Goal: Information Seeking & Learning: Learn about a topic

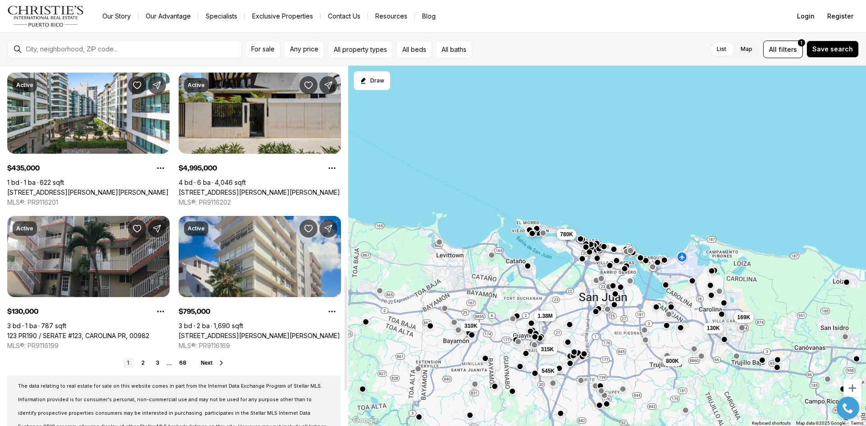
scroll to position [677, 0]
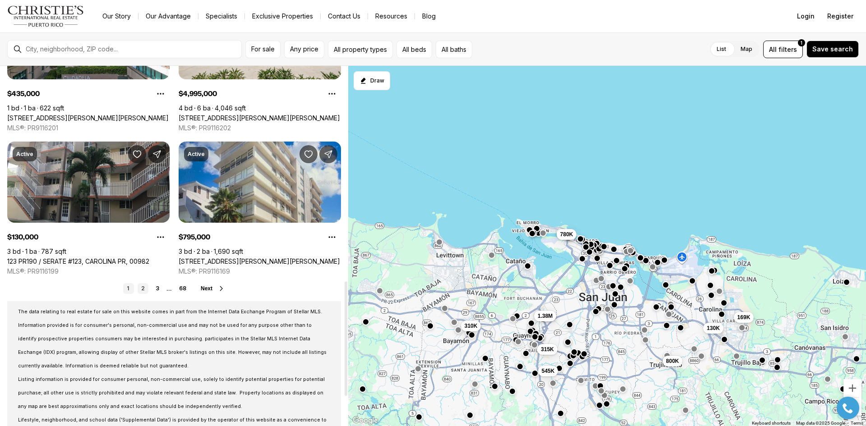
click at [143, 288] on link "2" at bounding box center [143, 288] width 11 height 11
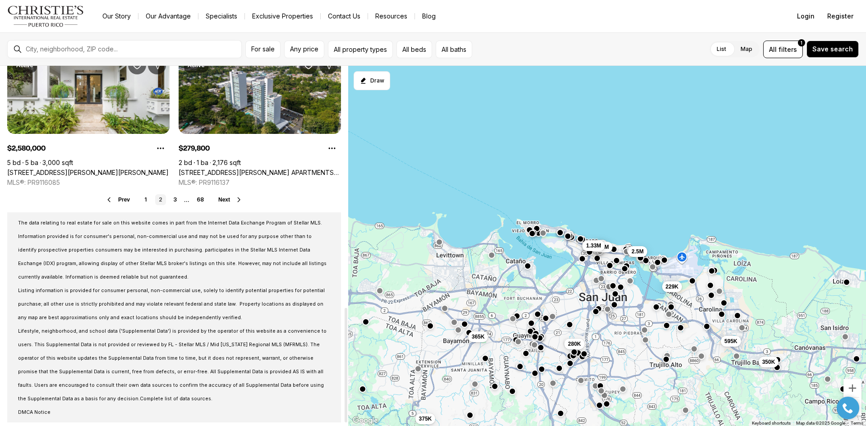
scroll to position [767, 0]
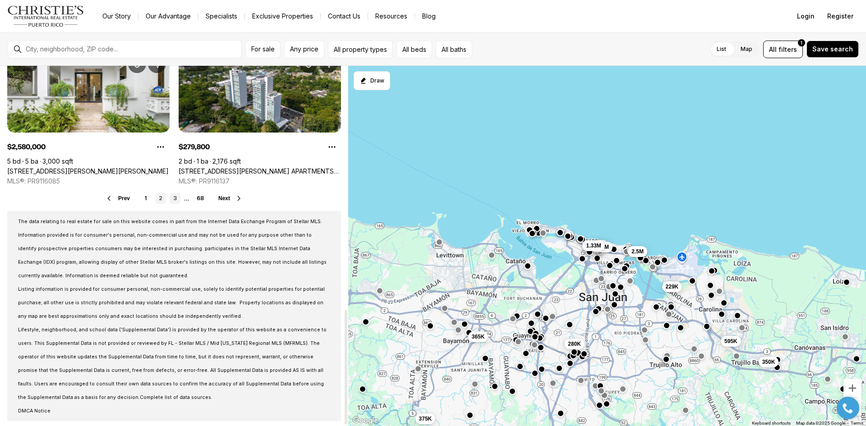
click at [172, 196] on link "3" at bounding box center [175, 198] width 11 height 11
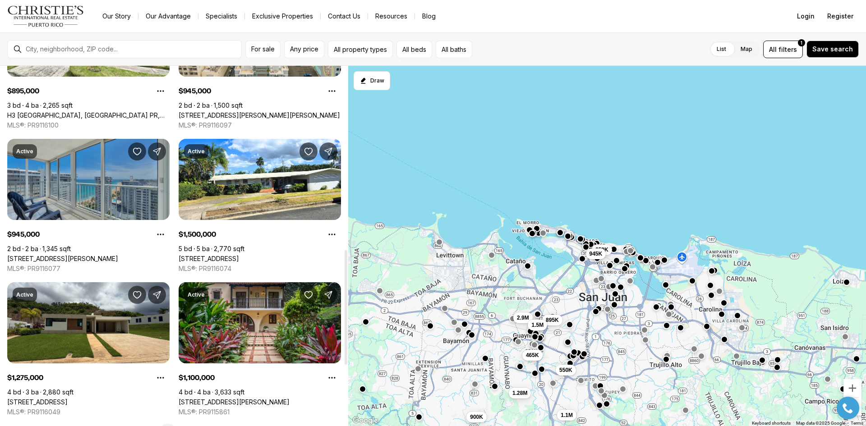
scroll to position [587, 0]
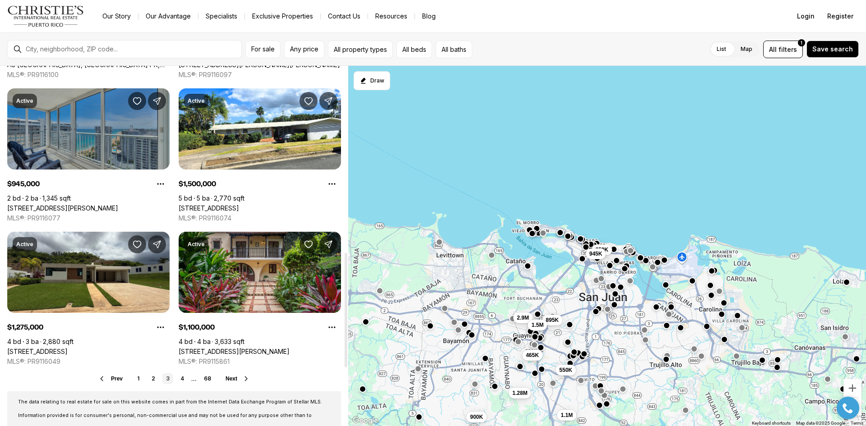
click at [118, 204] on link "[STREET_ADDRESS][PERSON_NAME]" at bounding box center [62, 208] width 111 height 8
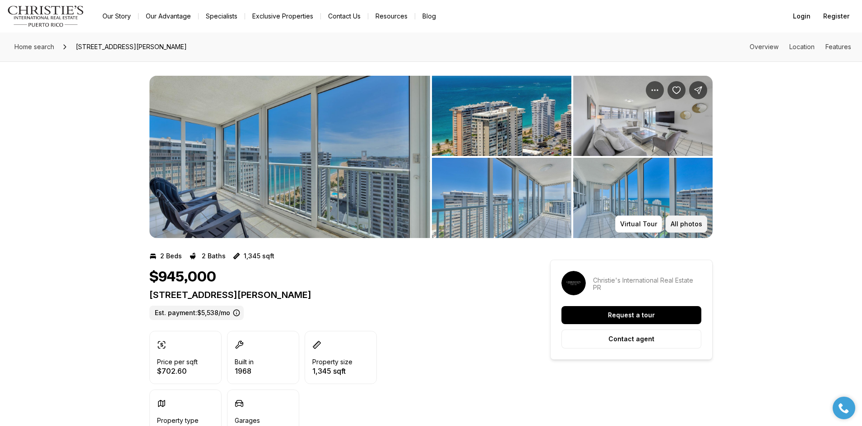
click at [698, 224] on p "All photos" at bounding box center [687, 224] width 32 height 7
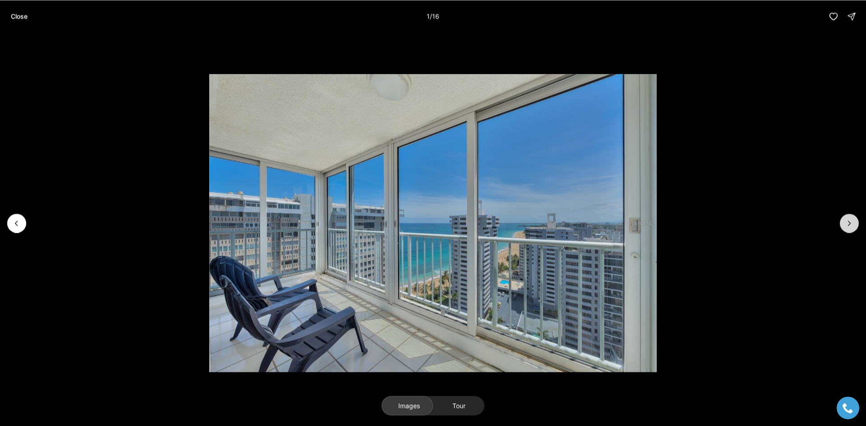
click at [843, 224] on button "Next slide" at bounding box center [849, 223] width 19 height 19
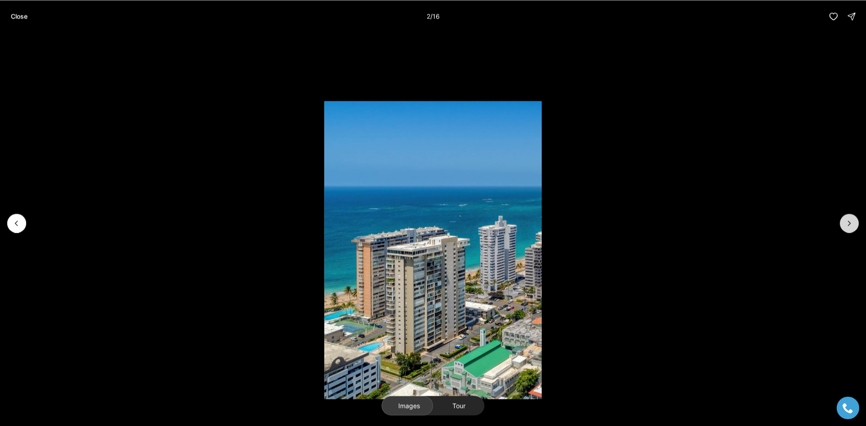
click at [843, 224] on button "Next slide" at bounding box center [849, 223] width 19 height 19
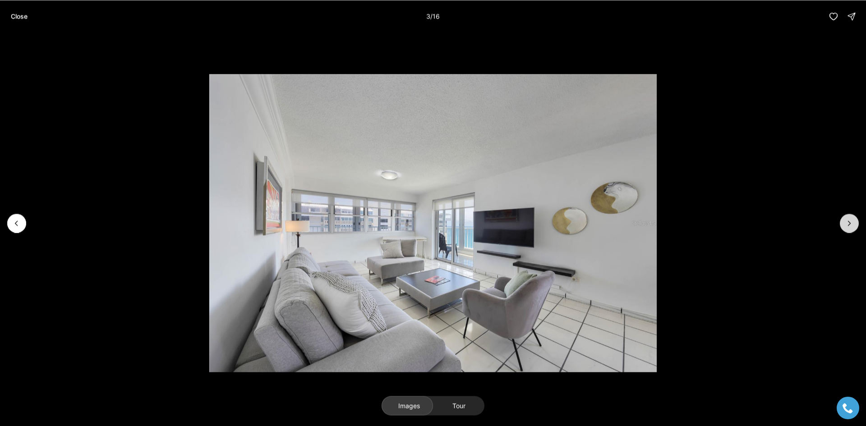
click at [843, 224] on button "Next slide" at bounding box center [849, 223] width 19 height 19
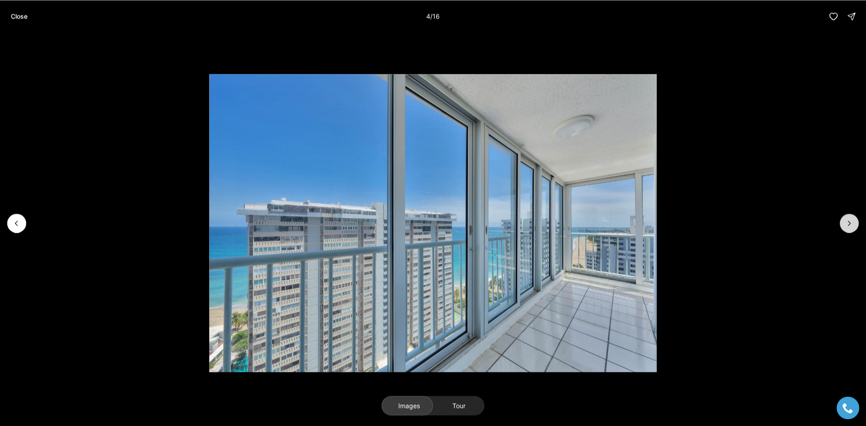
click at [843, 224] on button "Next slide" at bounding box center [849, 223] width 19 height 19
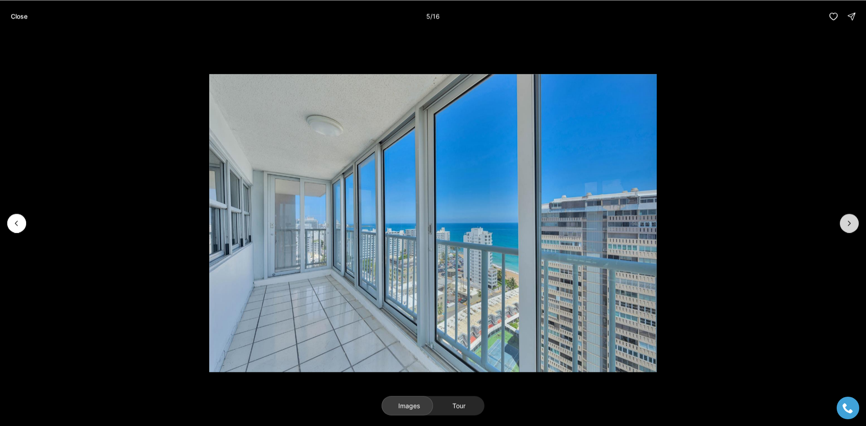
click at [843, 224] on button "Next slide" at bounding box center [849, 223] width 19 height 19
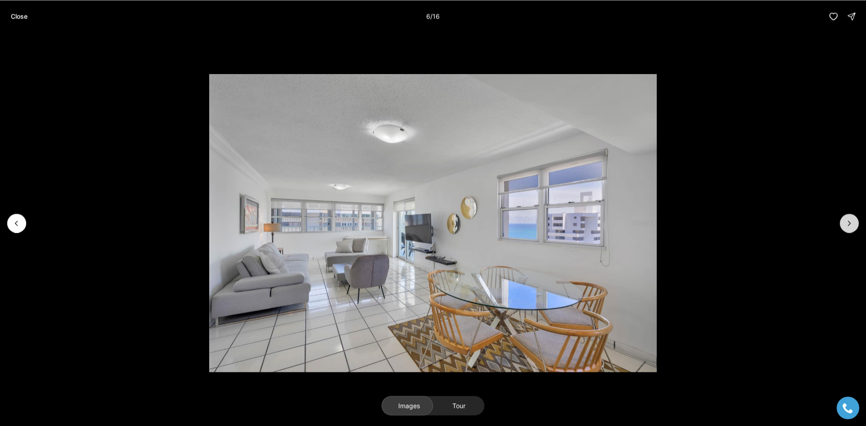
click at [843, 224] on button "Next slide" at bounding box center [849, 223] width 19 height 19
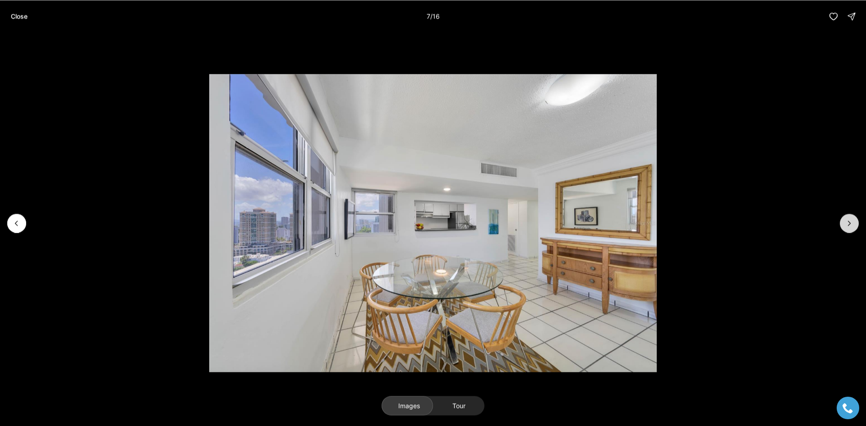
click at [843, 224] on button "Next slide" at bounding box center [849, 223] width 19 height 19
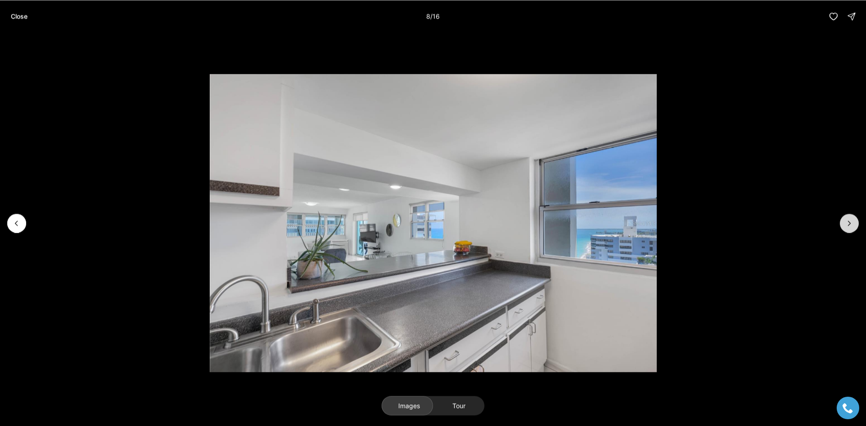
click at [843, 224] on button "Next slide" at bounding box center [849, 223] width 19 height 19
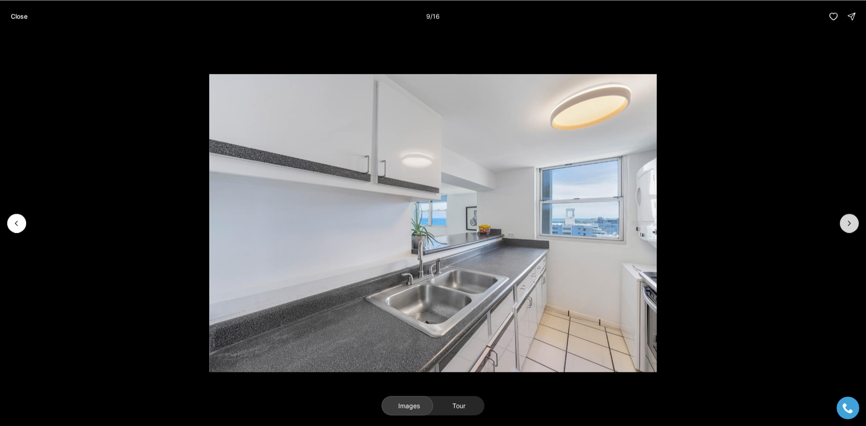
click at [843, 224] on button "Next slide" at bounding box center [849, 223] width 19 height 19
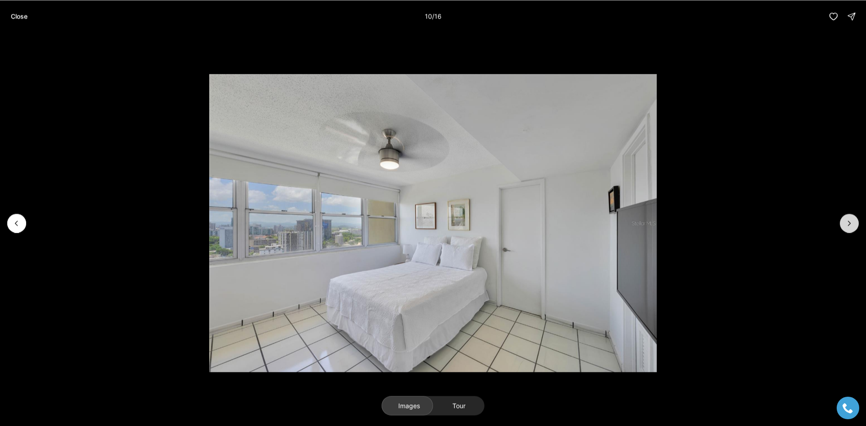
click at [843, 224] on button "Next slide" at bounding box center [849, 223] width 19 height 19
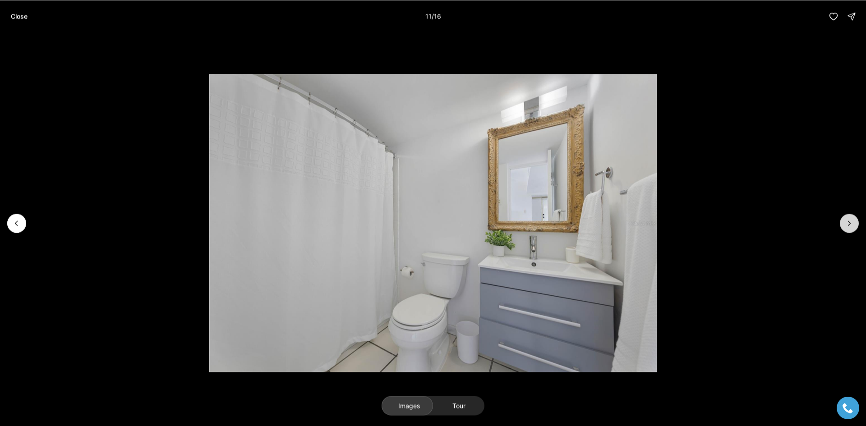
click at [843, 224] on button "Next slide" at bounding box center [849, 223] width 19 height 19
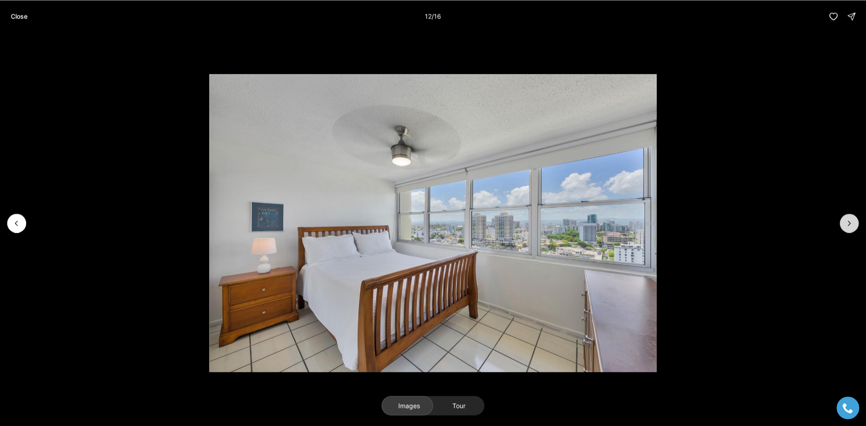
click at [843, 224] on button "Next slide" at bounding box center [849, 223] width 19 height 19
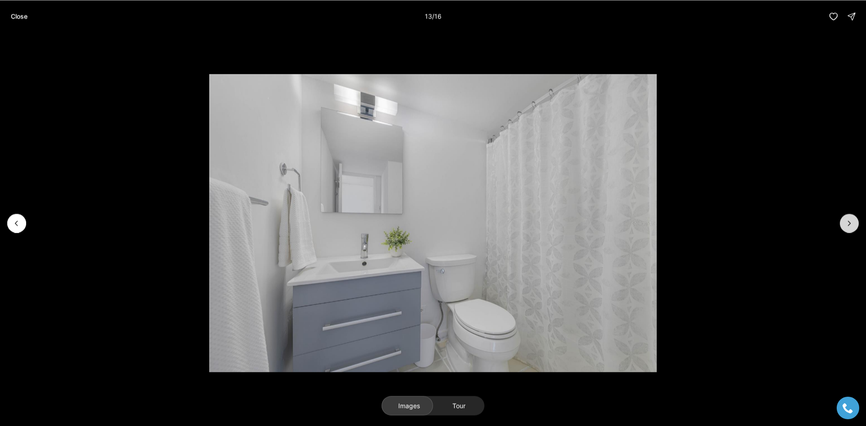
click at [843, 224] on button "Next slide" at bounding box center [849, 223] width 19 height 19
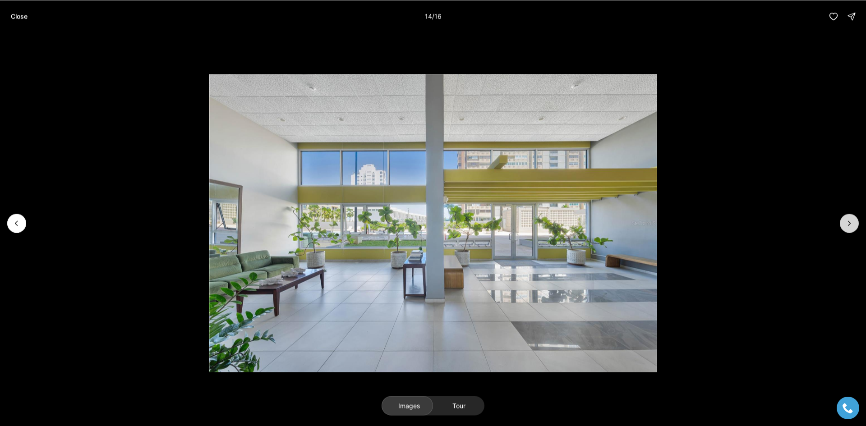
click at [843, 224] on button "Next slide" at bounding box center [849, 223] width 19 height 19
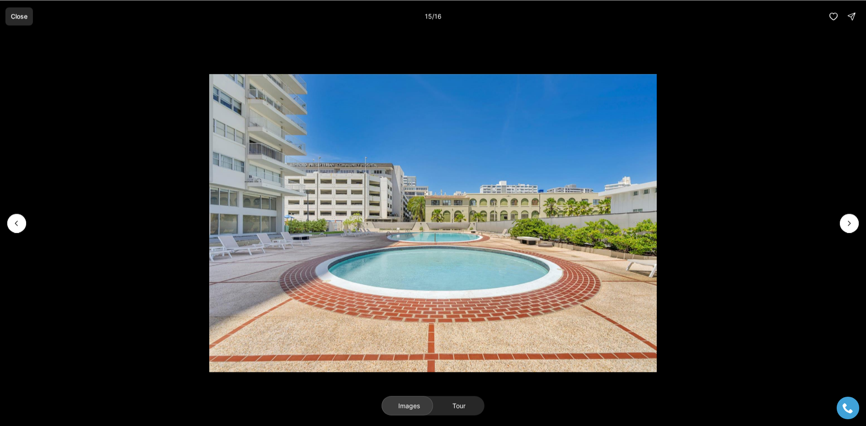
click at [14, 20] on p "Close" at bounding box center [19, 16] width 17 height 7
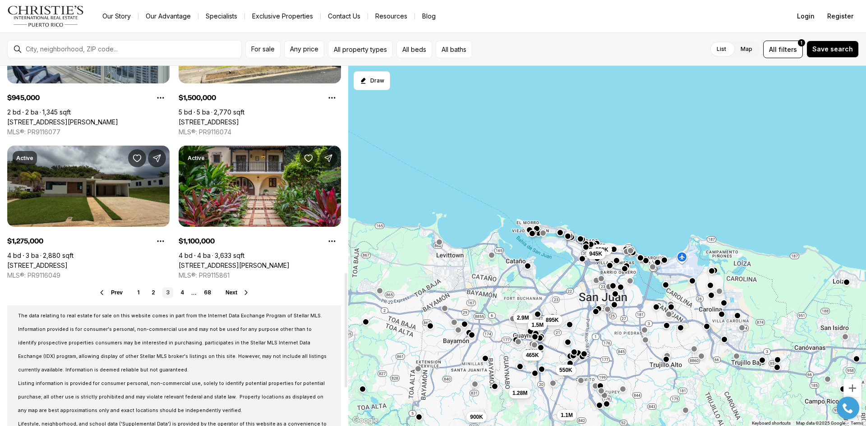
scroll to position [677, 0]
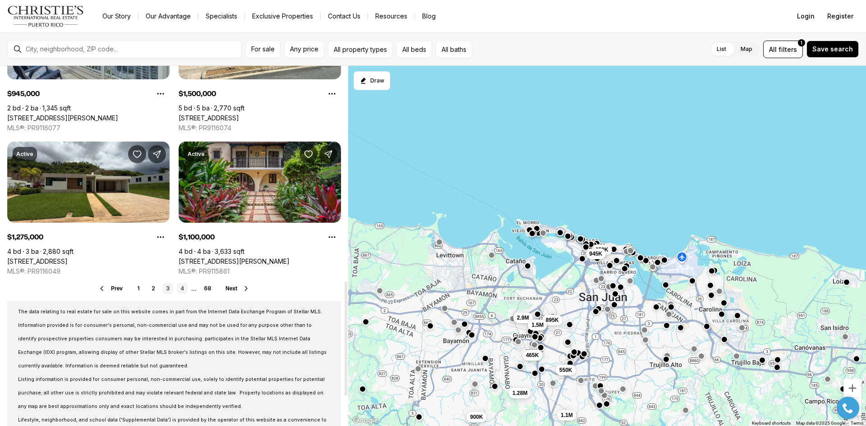
click at [183, 291] on link "4" at bounding box center [182, 288] width 11 height 11
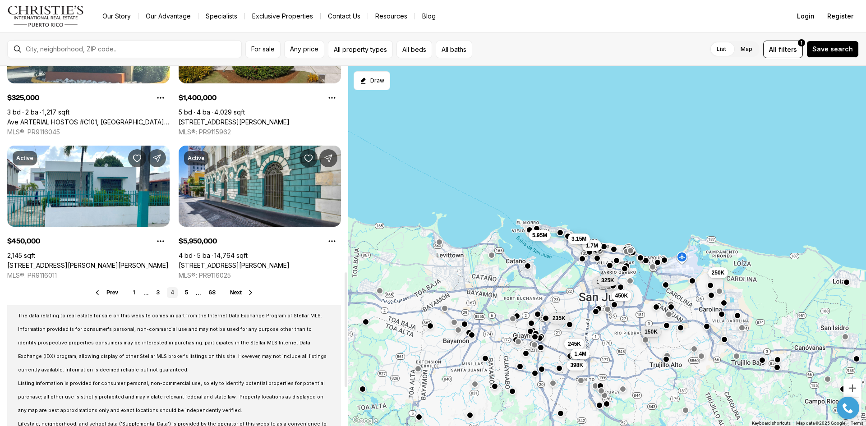
scroll to position [677, 0]
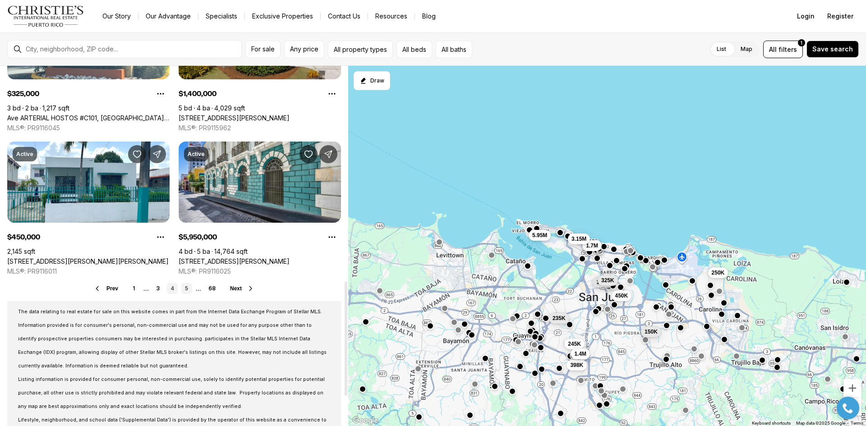
click at [186, 289] on link "5" at bounding box center [186, 288] width 11 height 11
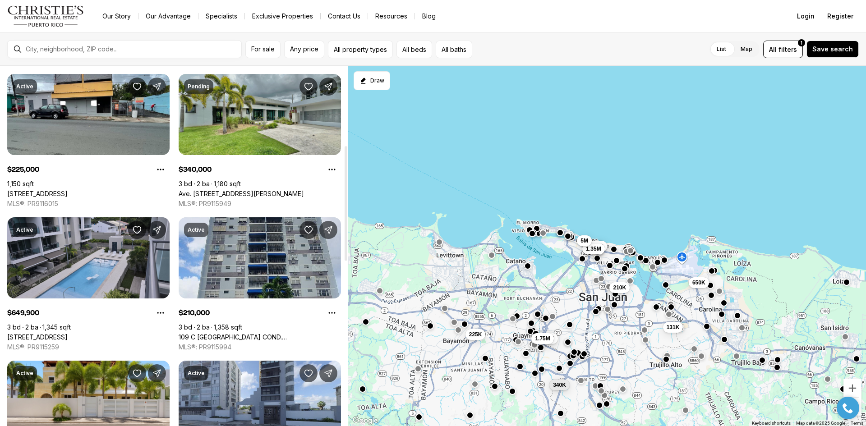
scroll to position [316, 0]
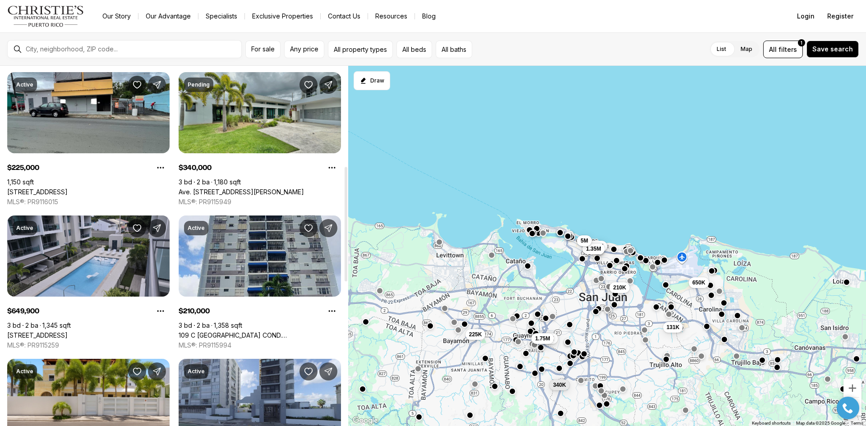
click at [231, 188] on link "Ave. San Ignacio FRAILES #B101, GUAYNABO PR, 00971" at bounding box center [241, 192] width 125 height 8
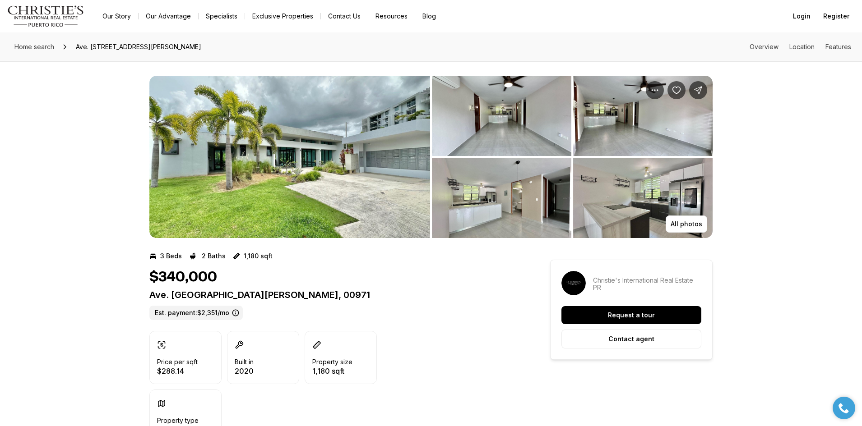
click at [484, 142] on img "View image gallery" at bounding box center [501, 116] width 139 height 80
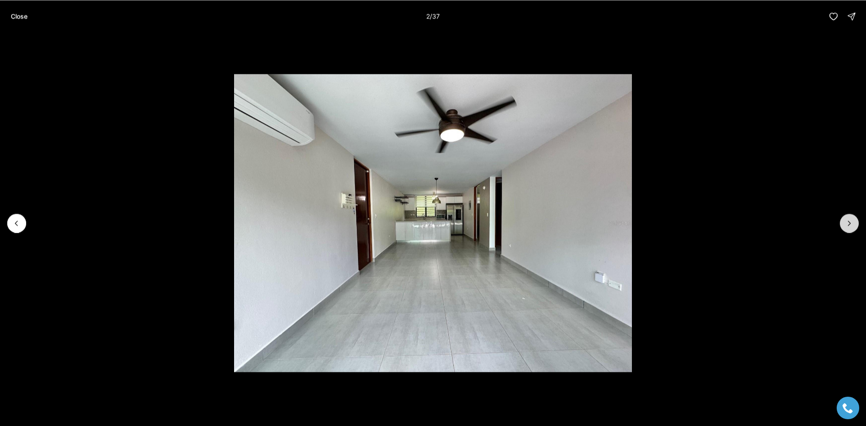
click at [844, 224] on button "Next slide" at bounding box center [849, 223] width 19 height 19
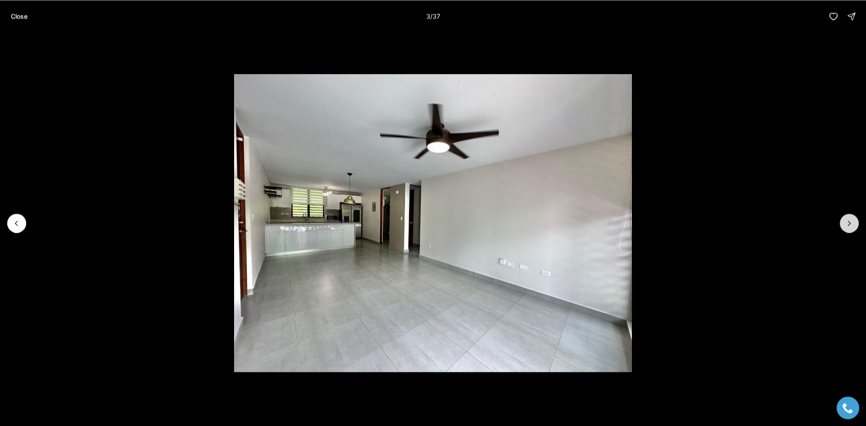
click at [844, 224] on button "Next slide" at bounding box center [849, 223] width 19 height 19
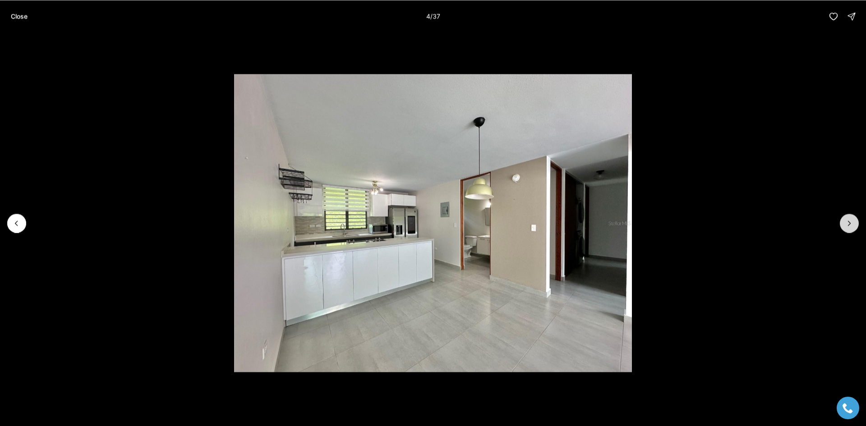
click at [844, 224] on button "Next slide" at bounding box center [849, 223] width 19 height 19
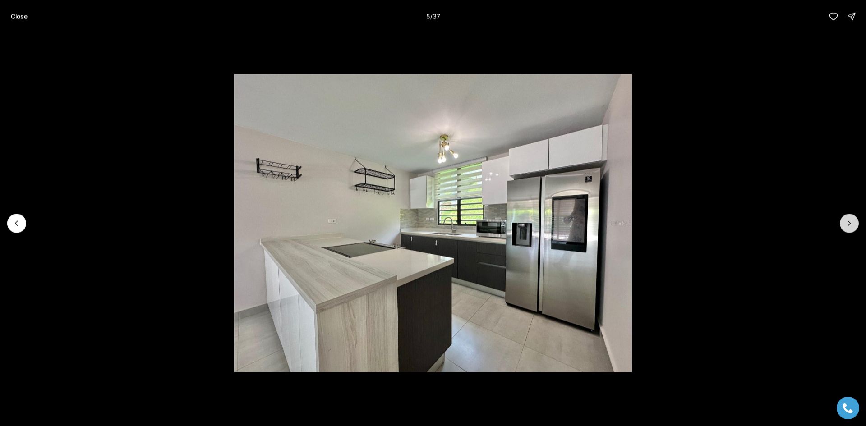
click at [844, 224] on button "Next slide" at bounding box center [849, 223] width 19 height 19
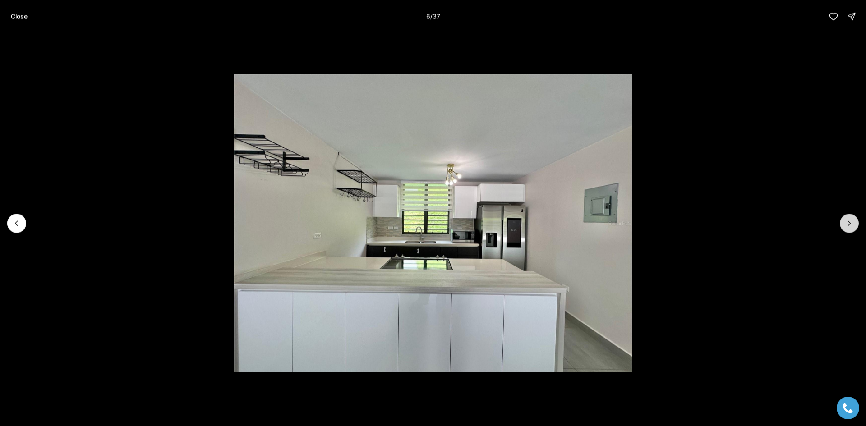
click at [844, 224] on button "Next slide" at bounding box center [849, 223] width 19 height 19
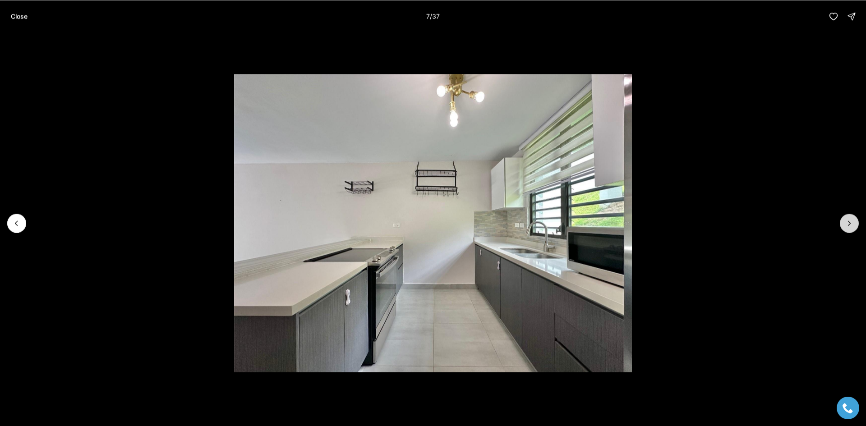
click at [844, 224] on button "Next slide" at bounding box center [849, 223] width 19 height 19
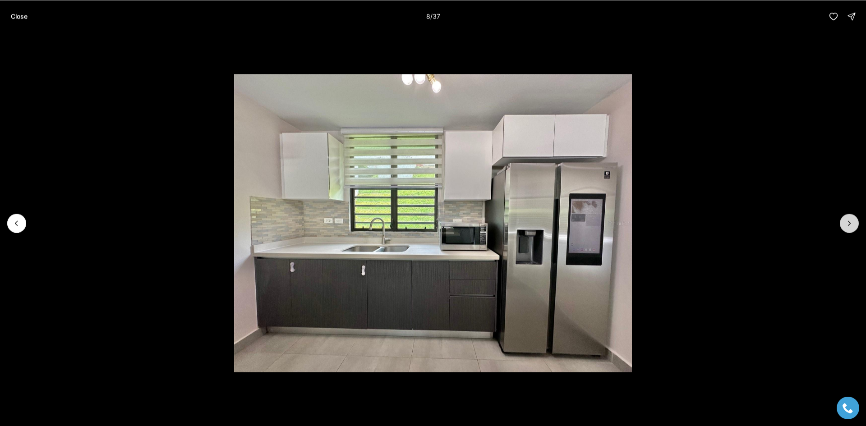
click at [844, 224] on button "Next slide" at bounding box center [849, 223] width 19 height 19
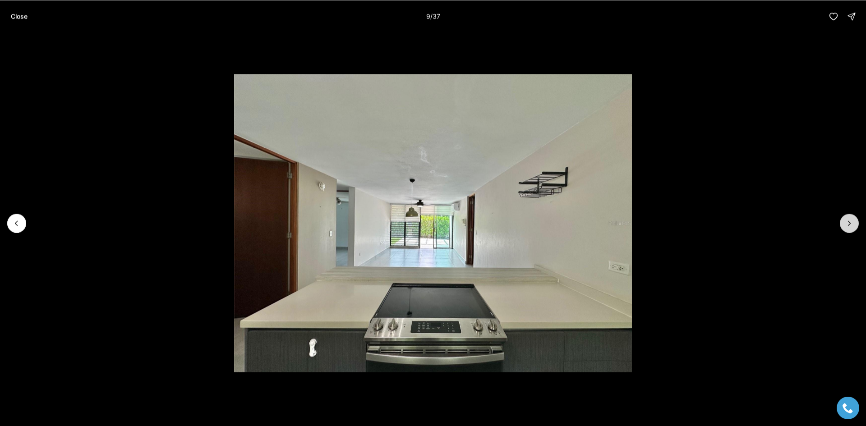
click at [844, 224] on button "Next slide" at bounding box center [849, 223] width 19 height 19
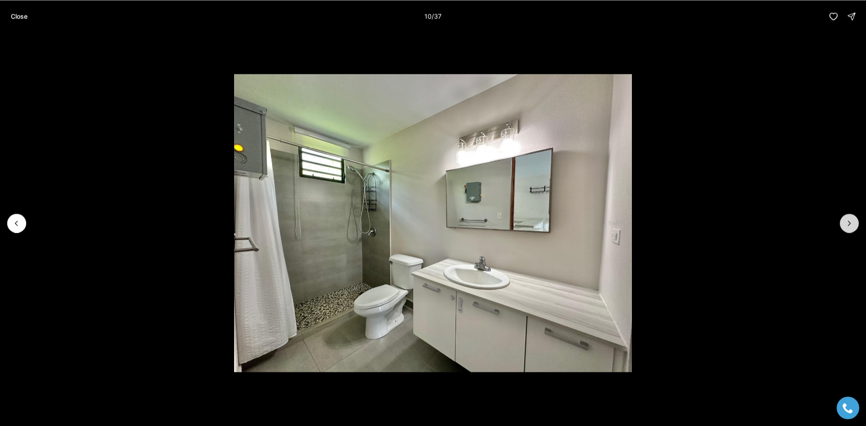
click at [844, 224] on button "Next slide" at bounding box center [849, 223] width 19 height 19
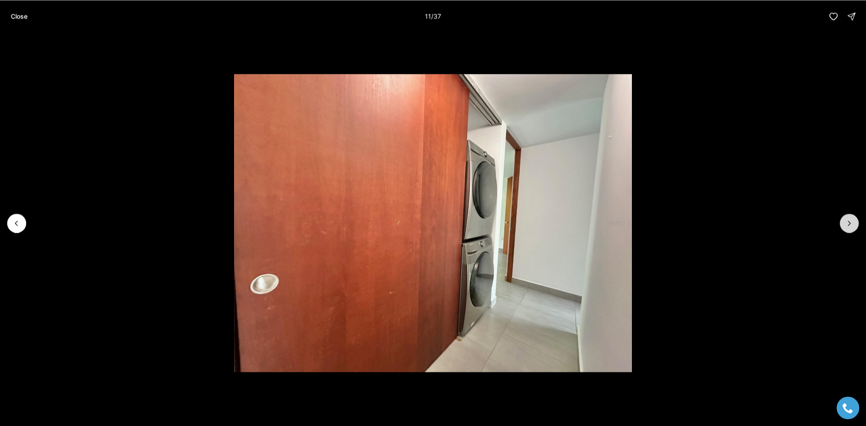
click at [844, 224] on button "Next slide" at bounding box center [849, 223] width 19 height 19
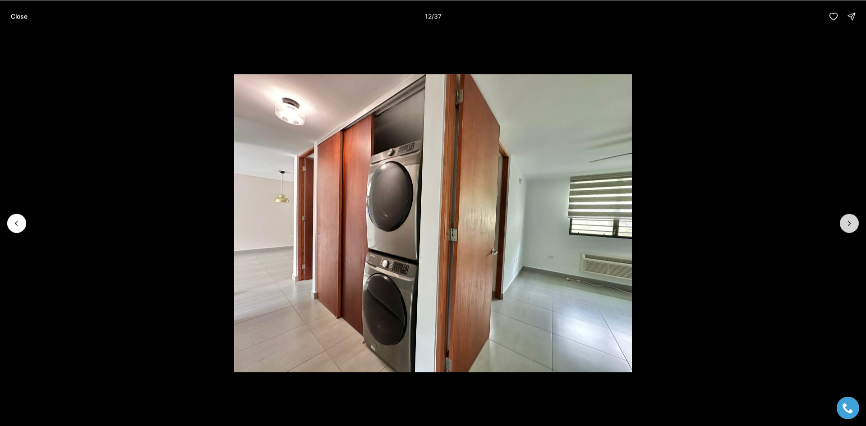
click at [844, 224] on button "Next slide" at bounding box center [849, 223] width 19 height 19
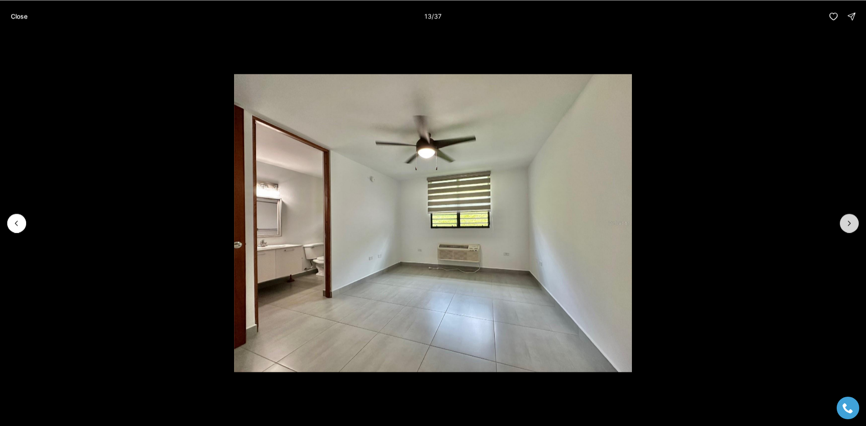
click at [844, 224] on button "Next slide" at bounding box center [849, 223] width 19 height 19
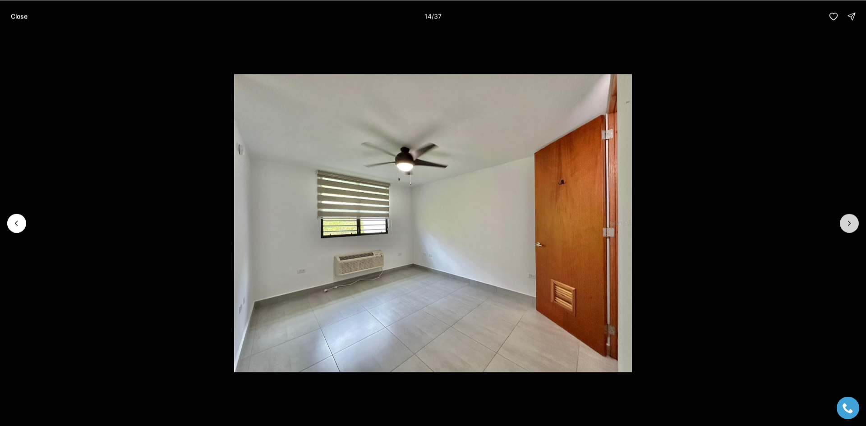
click at [844, 224] on button "Next slide" at bounding box center [849, 223] width 19 height 19
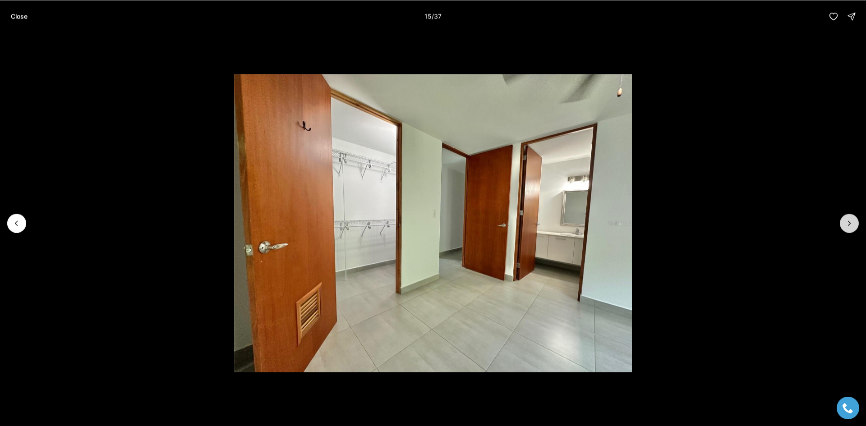
click at [844, 224] on button "Next slide" at bounding box center [849, 223] width 19 height 19
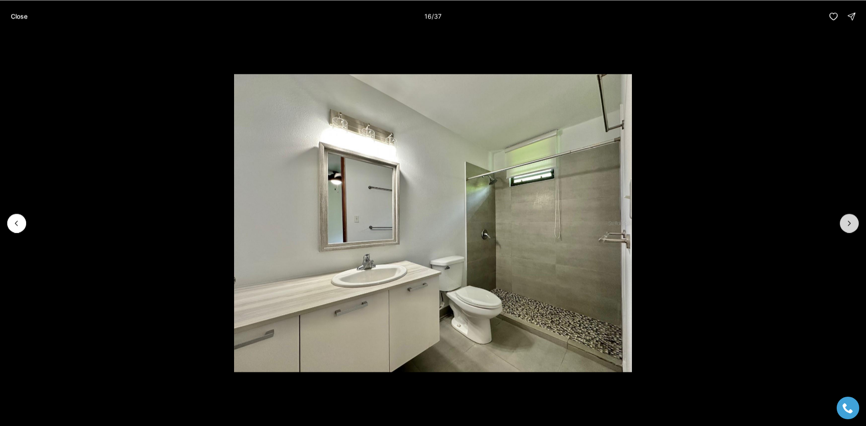
click at [844, 224] on button "Next slide" at bounding box center [849, 223] width 19 height 19
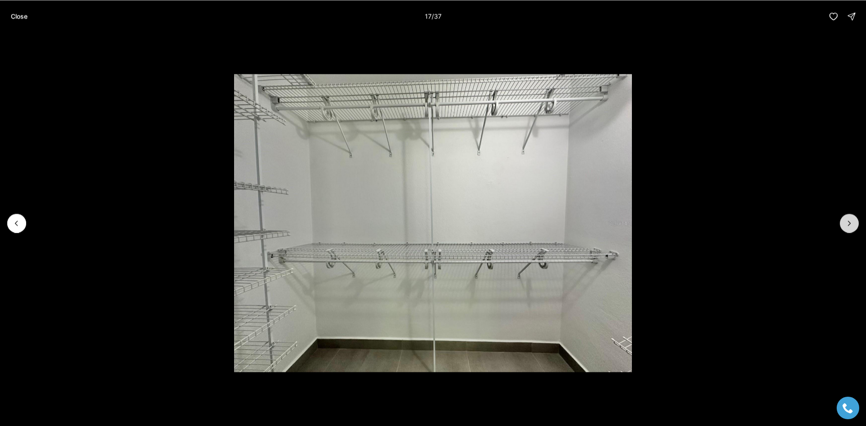
click at [844, 224] on button "Next slide" at bounding box center [849, 223] width 19 height 19
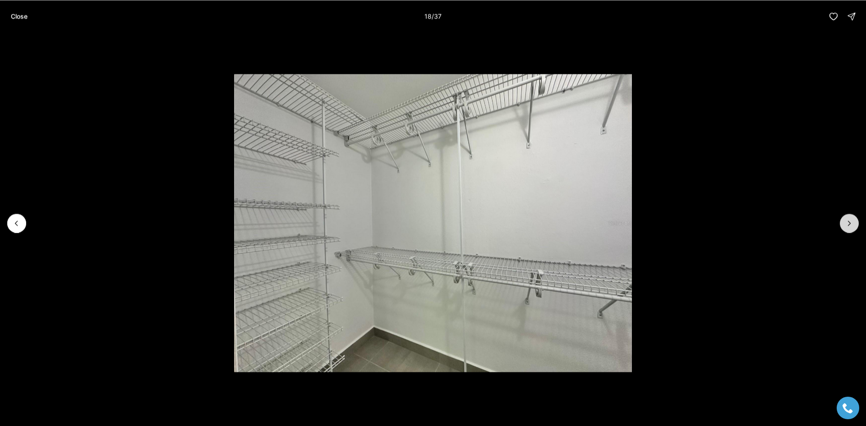
click at [844, 224] on button "Next slide" at bounding box center [849, 223] width 19 height 19
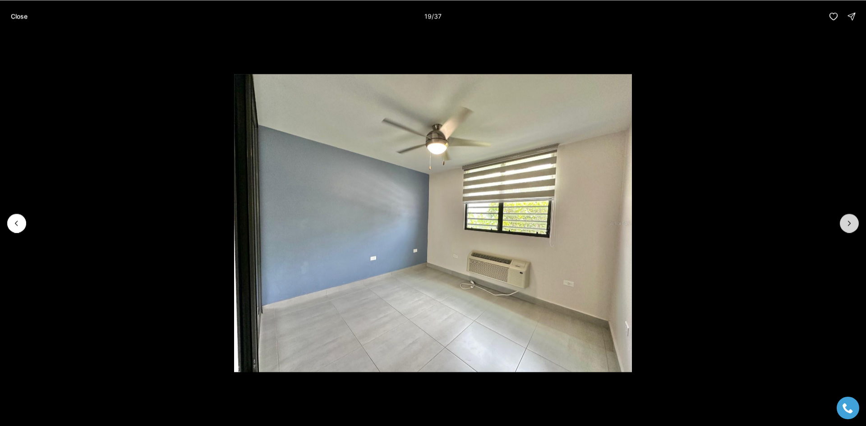
click at [844, 224] on button "Next slide" at bounding box center [849, 223] width 19 height 19
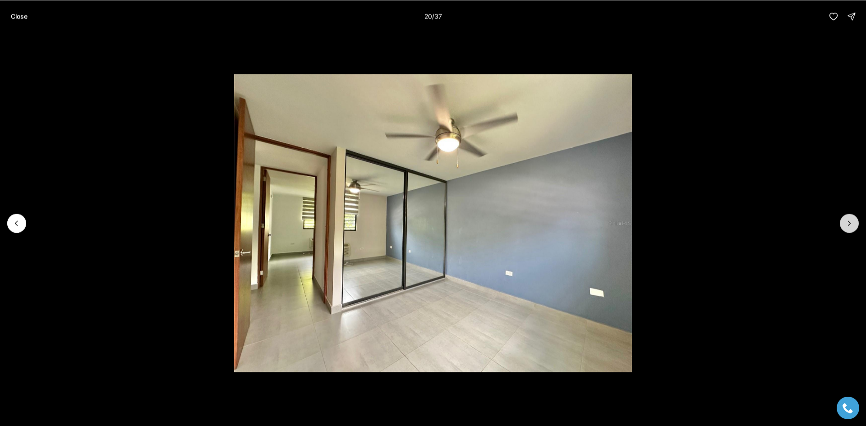
click at [844, 224] on button "Next slide" at bounding box center [849, 223] width 19 height 19
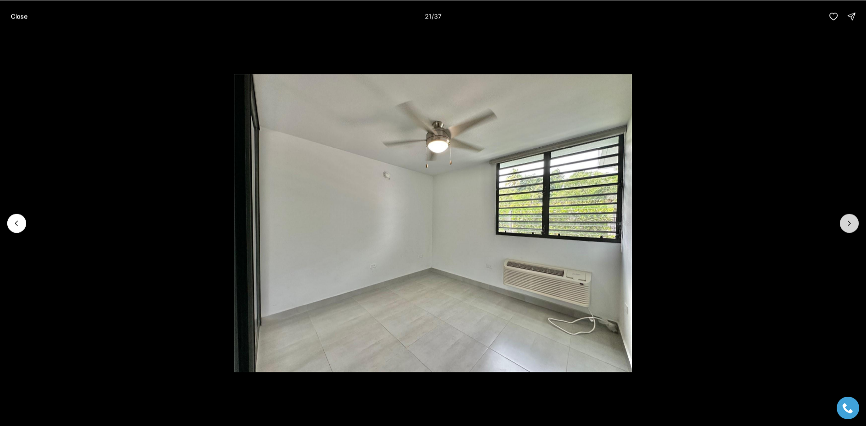
click at [844, 224] on button "Next slide" at bounding box center [849, 223] width 19 height 19
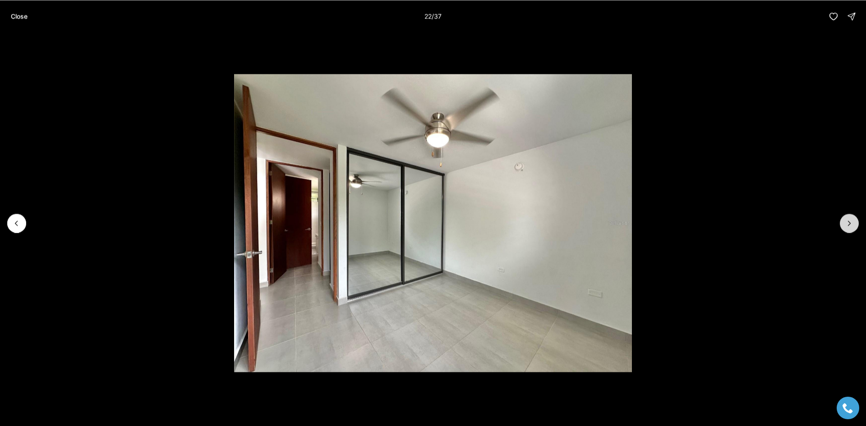
click at [844, 224] on button "Next slide" at bounding box center [849, 223] width 19 height 19
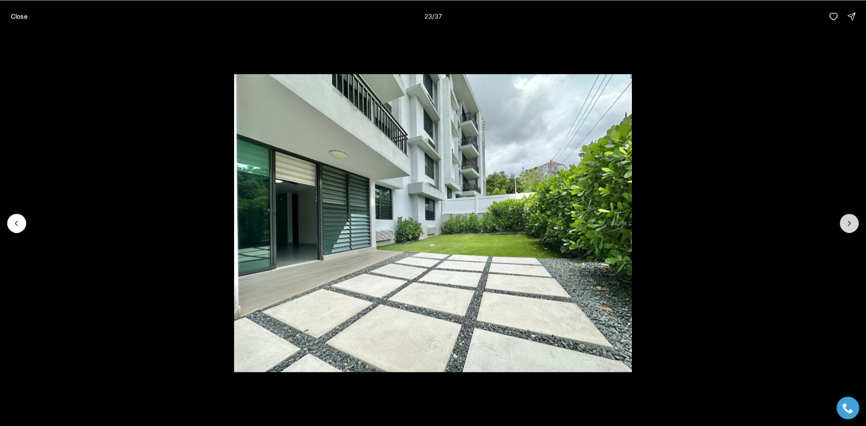
click at [844, 224] on button "Next slide" at bounding box center [849, 223] width 19 height 19
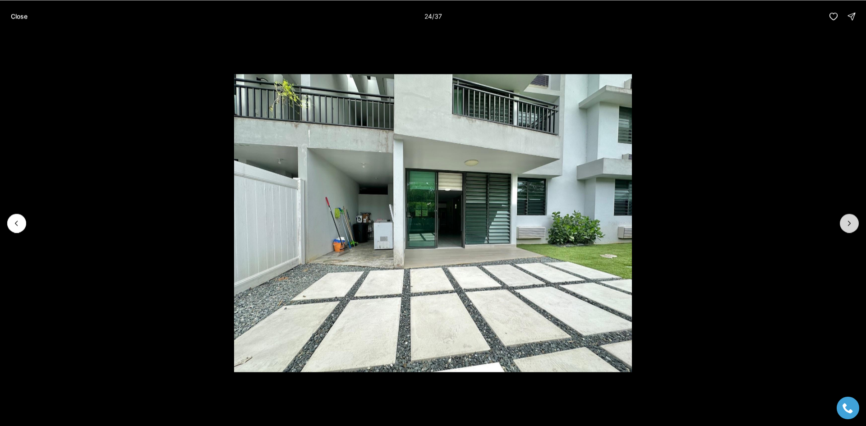
click at [844, 224] on button "Next slide" at bounding box center [849, 223] width 19 height 19
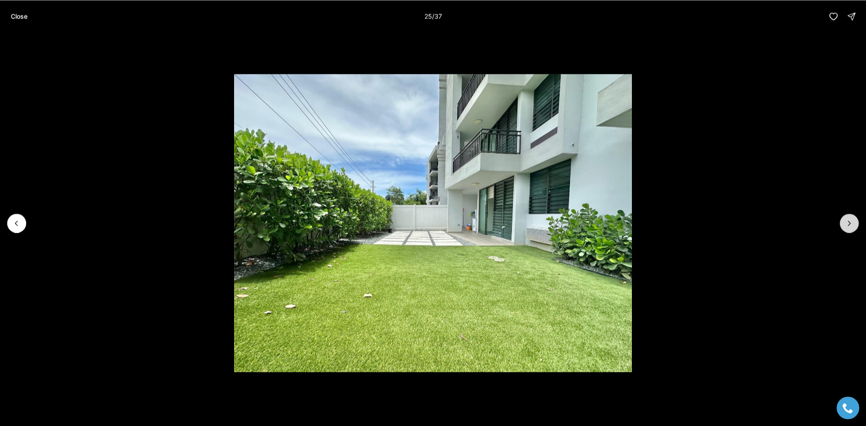
click at [844, 224] on button "Next slide" at bounding box center [849, 223] width 19 height 19
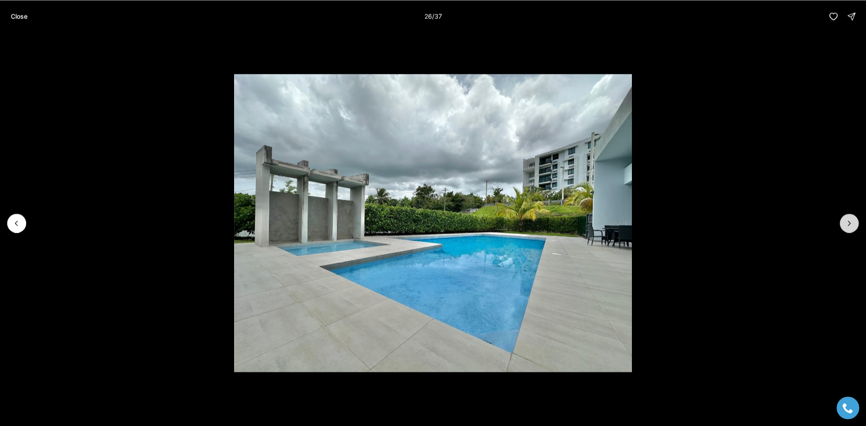
click at [844, 224] on button "Next slide" at bounding box center [849, 223] width 19 height 19
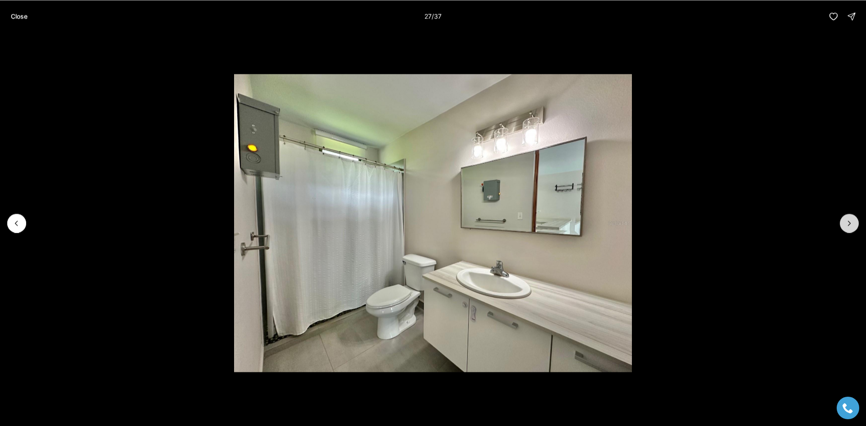
click at [844, 224] on button "Next slide" at bounding box center [849, 223] width 19 height 19
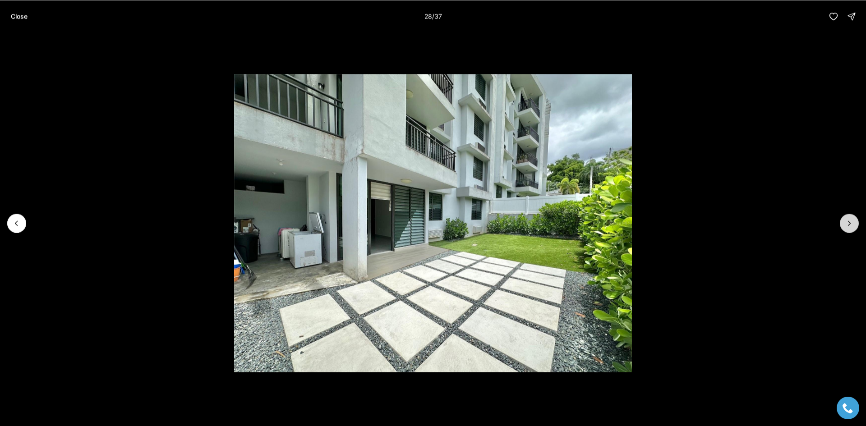
click at [844, 224] on button "Next slide" at bounding box center [849, 223] width 19 height 19
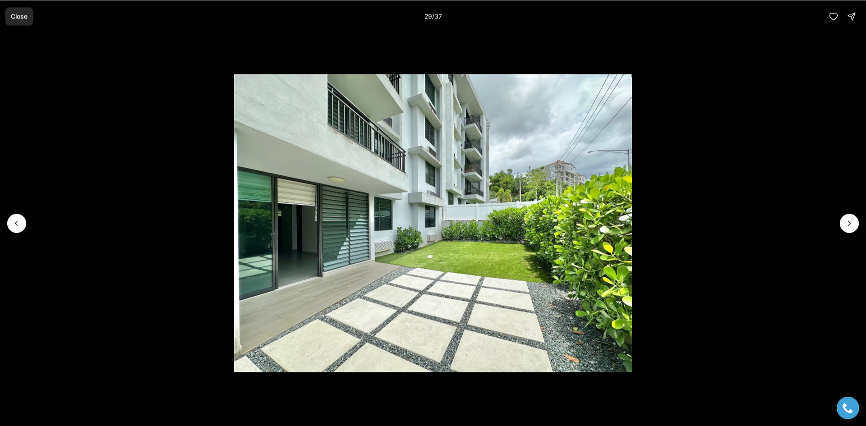
click at [22, 17] on p "Close" at bounding box center [19, 16] width 17 height 7
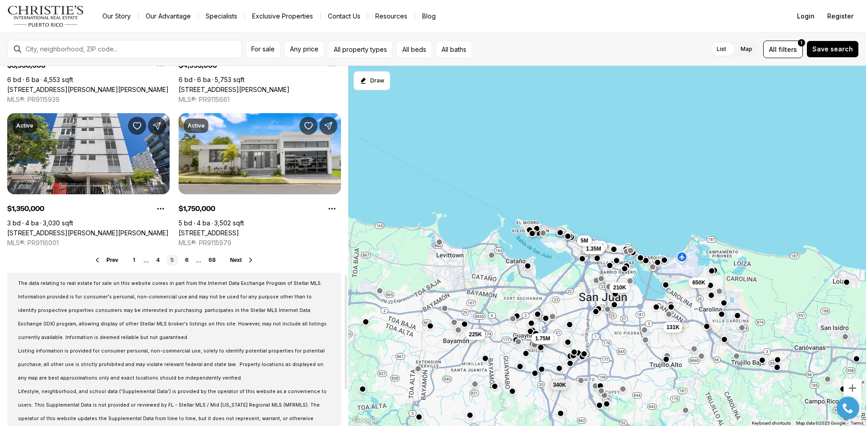
scroll to position [722, 0]
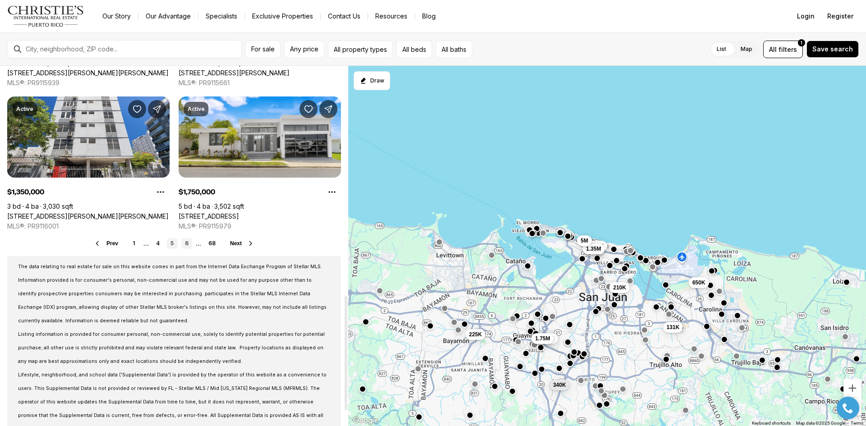
click at [186, 243] on link "6" at bounding box center [186, 243] width 11 height 11
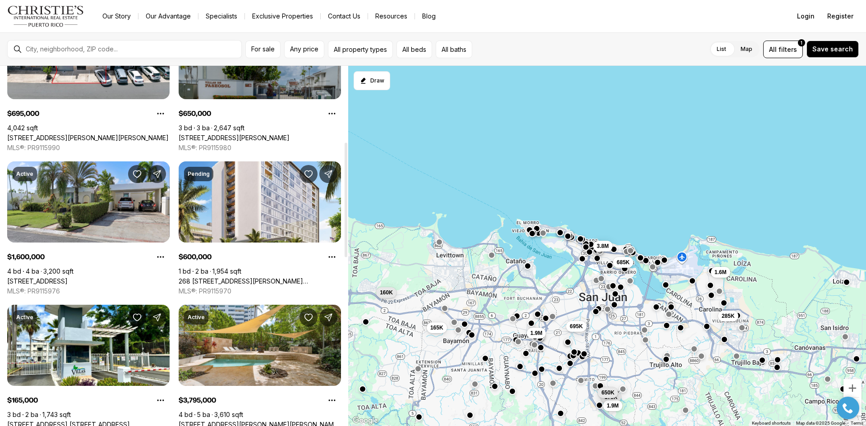
scroll to position [271, 0]
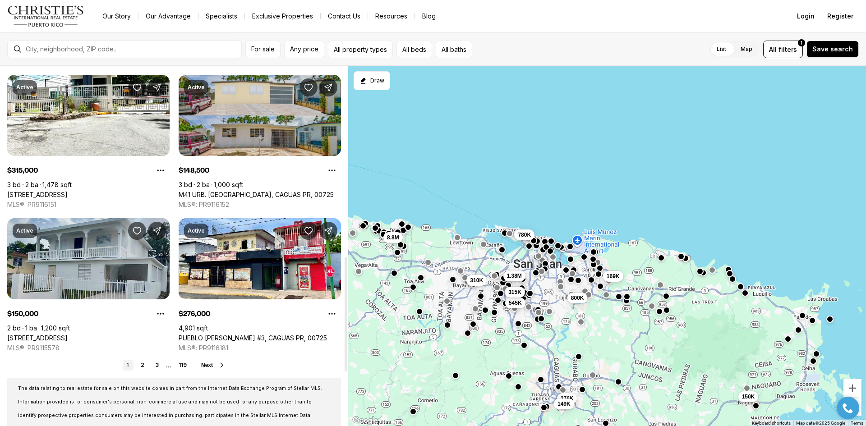
scroll to position [722, 0]
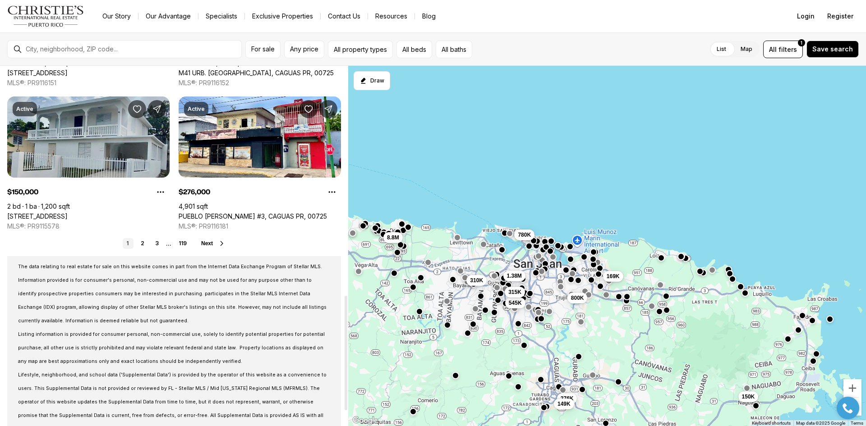
click at [212, 246] on span "Next" at bounding box center [207, 244] width 12 height 6
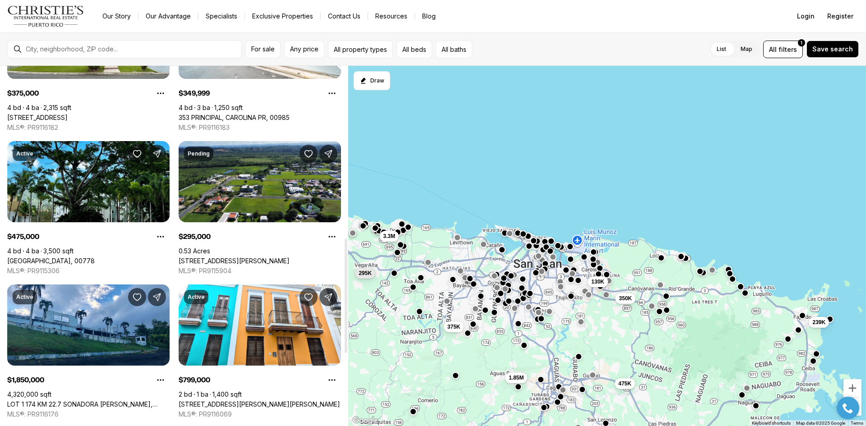
scroll to position [541, 0]
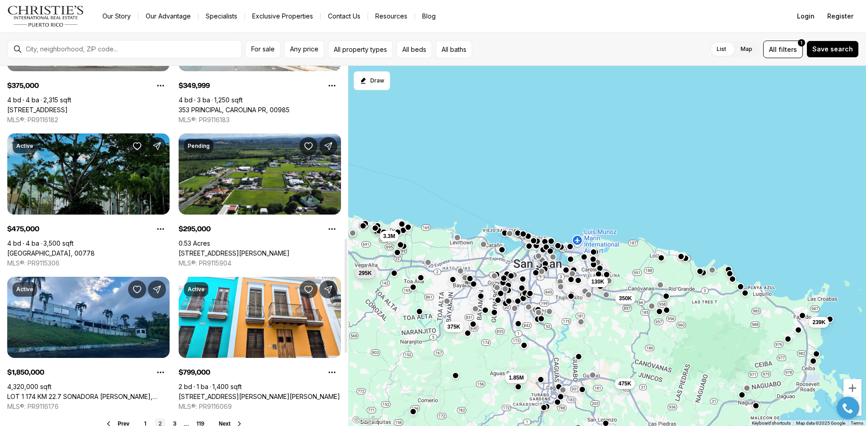
click at [95, 250] on link "[GEOGRAPHIC_DATA], 00778" at bounding box center [51, 254] width 88 height 8
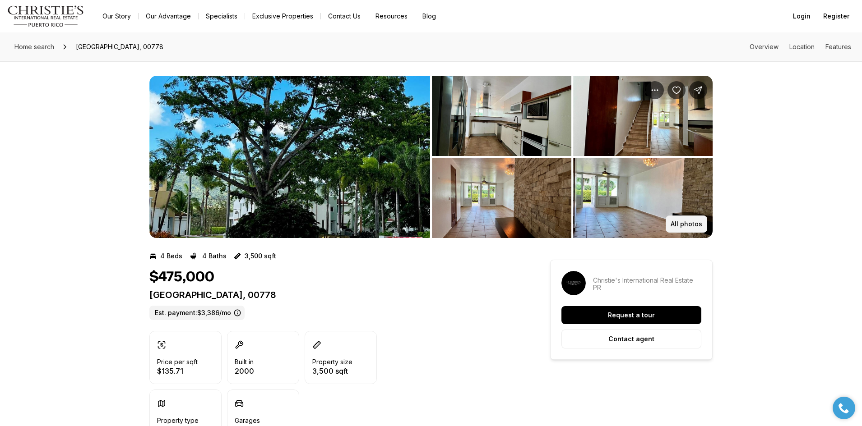
click at [685, 221] on p "All photos" at bounding box center [687, 224] width 32 height 7
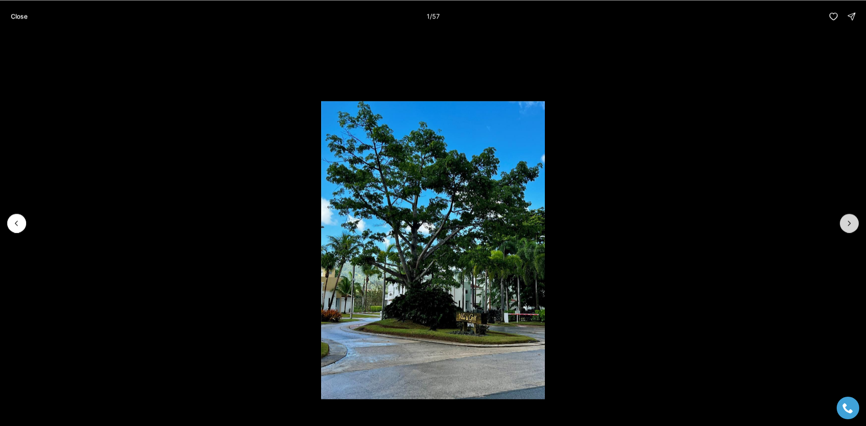
click at [844, 222] on button "Next slide" at bounding box center [849, 223] width 19 height 19
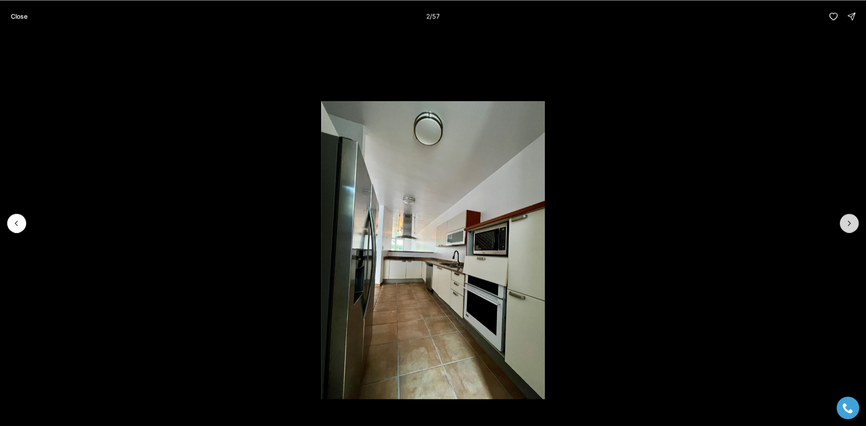
click at [844, 222] on button "Next slide" at bounding box center [849, 223] width 19 height 19
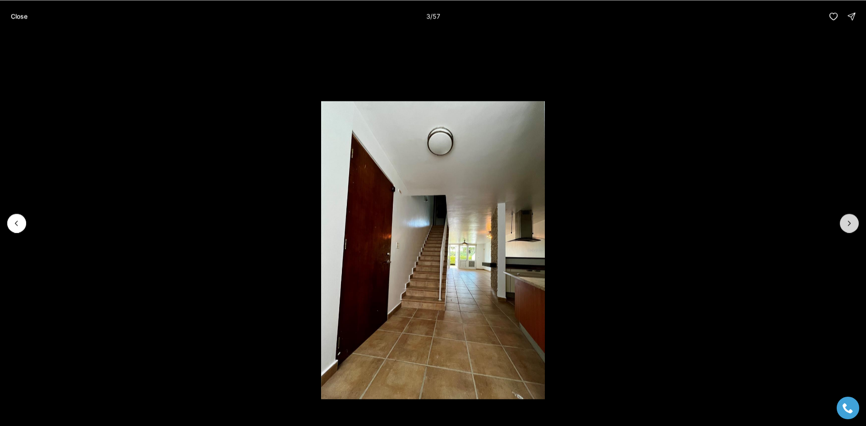
click at [844, 222] on button "Next slide" at bounding box center [849, 223] width 19 height 19
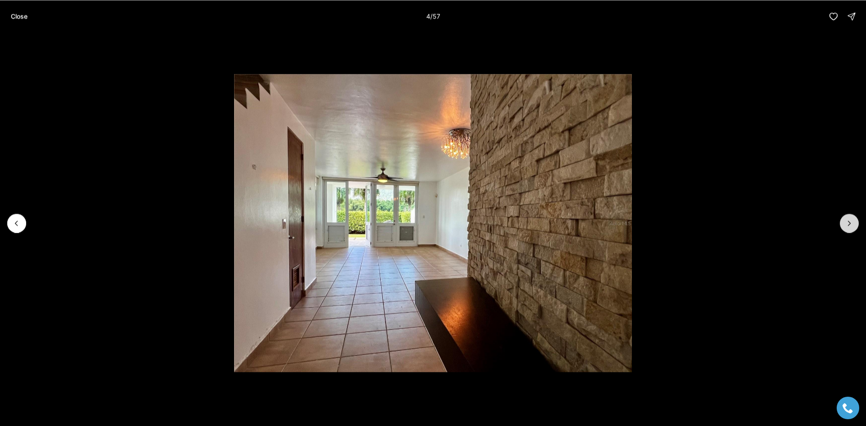
click at [844, 222] on button "Next slide" at bounding box center [849, 223] width 19 height 19
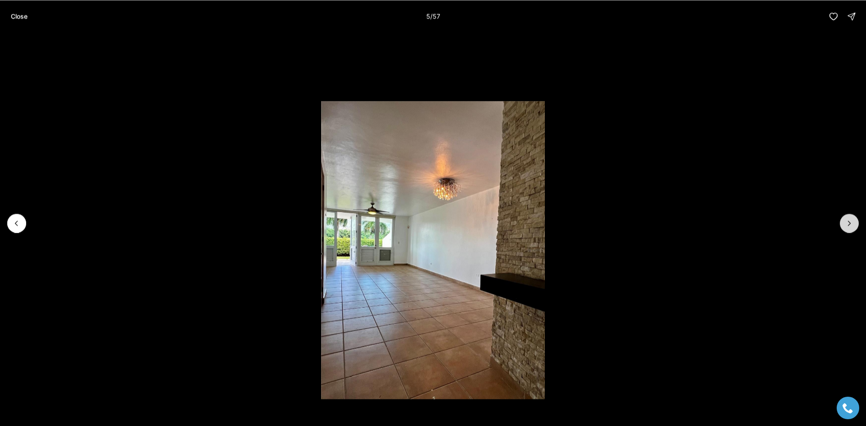
click at [844, 222] on button "Next slide" at bounding box center [849, 223] width 19 height 19
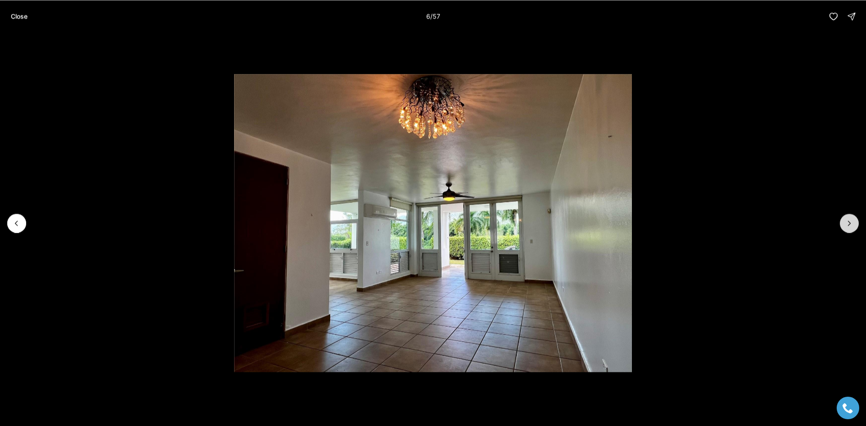
click at [844, 222] on button "Next slide" at bounding box center [849, 223] width 19 height 19
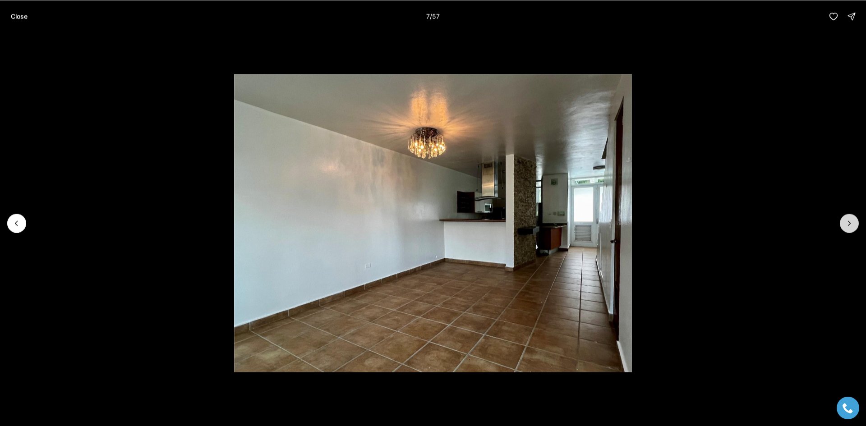
click at [844, 222] on button "Next slide" at bounding box center [849, 223] width 19 height 19
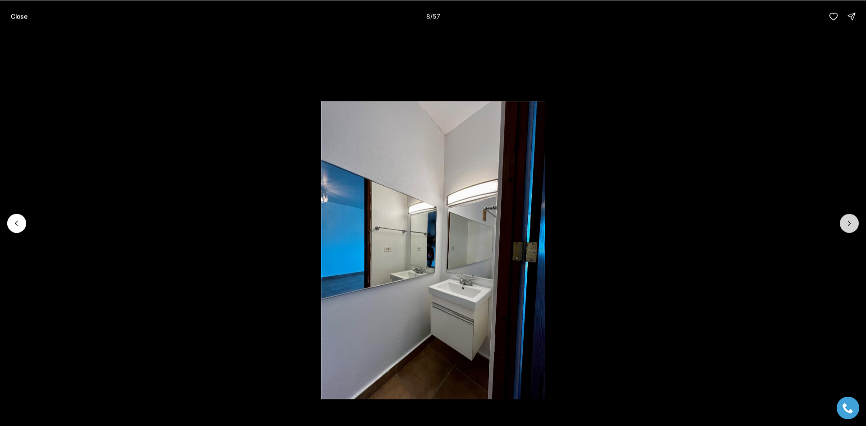
click at [844, 222] on button "Next slide" at bounding box center [849, 223] width 19 height 19
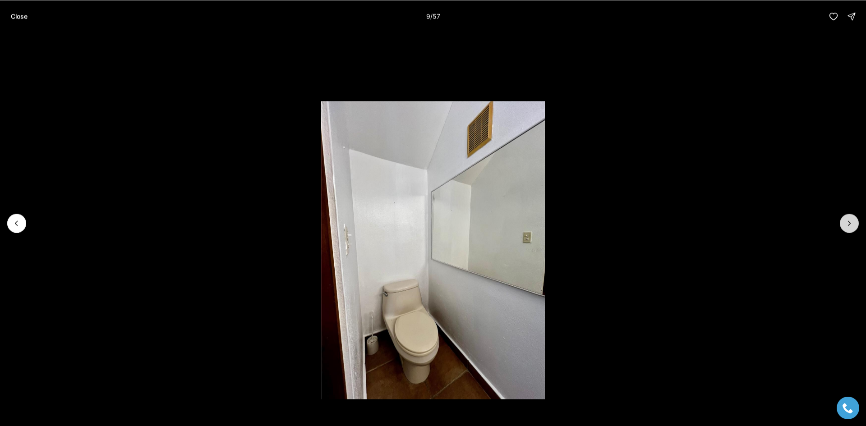
click at [844, 222] on button "Next slide" at bounding box center [849, 223] width 19 height 19
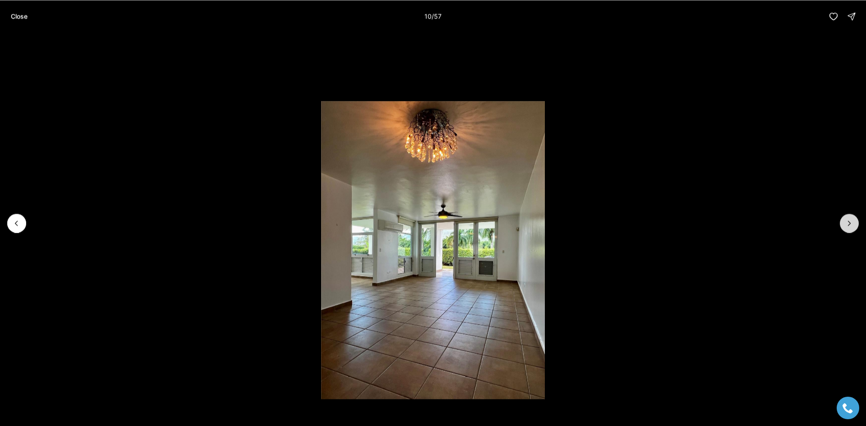
click at [844, 222] on button "Next slide" at bounding box center [849, 223] width 19 height 19
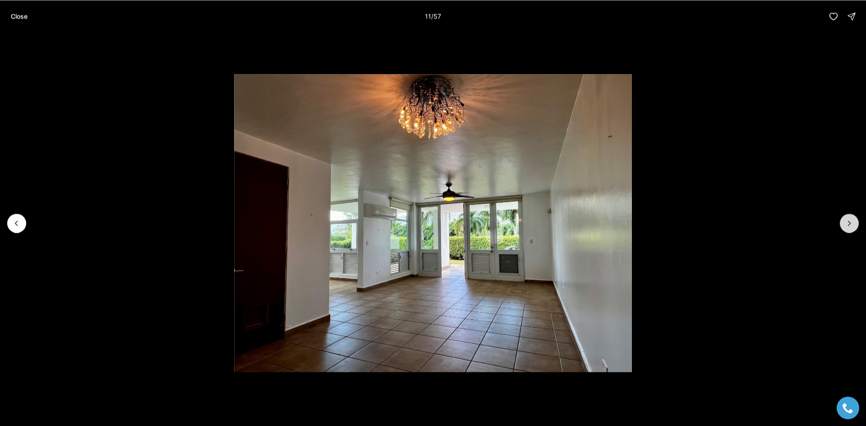
click at [844, 222] on button "Next slide" at bounding box center [849, 223] width 19 height 19
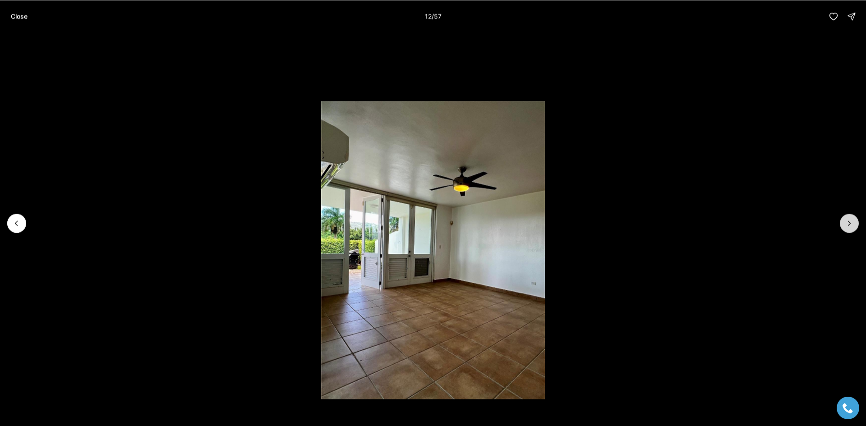
click at [844, 222] on button "Next slide" at bounding box center [849, 223] width 19 height 19
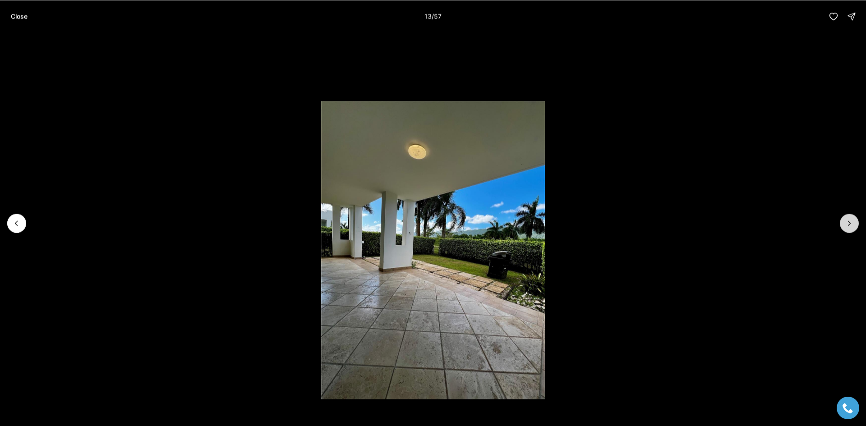
click at [844, 222] on button "Next slide" at bounding box center [849, 223] width 19 height 19
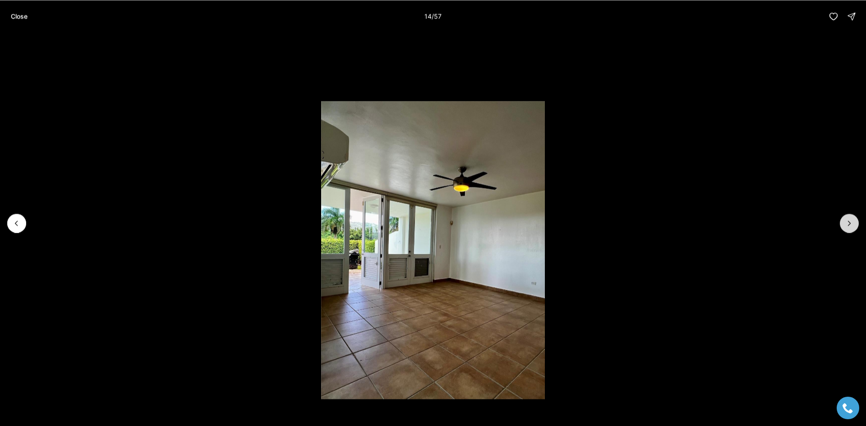
click at [844, 222] on button "Next slide" at bounding box center [849, 223] width 19 height 19
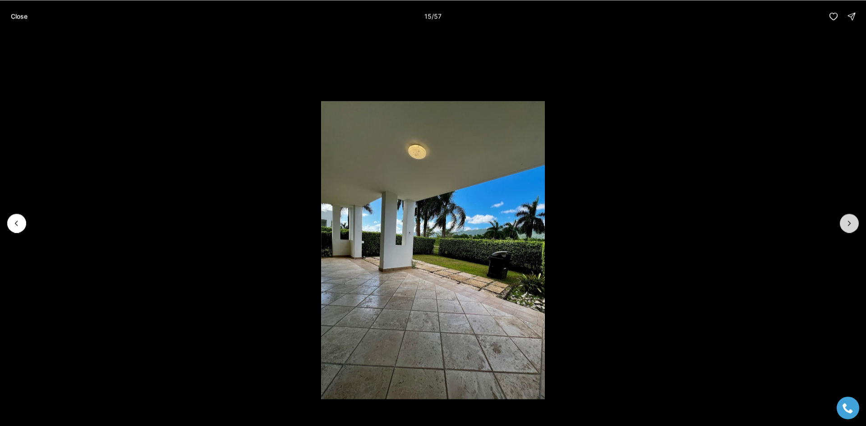
click at [844, 222] on button "Next slide" at bounding box center [849, 223] width 19 height 19
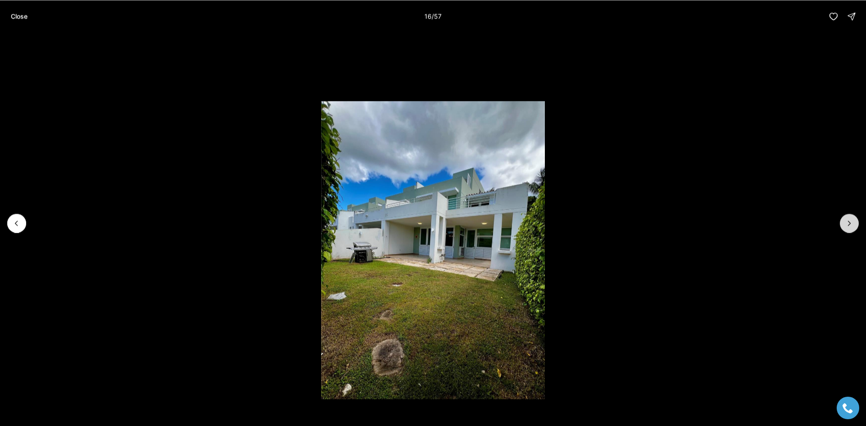
click at [844, 222] on button "Next slide" at bounding box center [849, 223] width 19 height 19
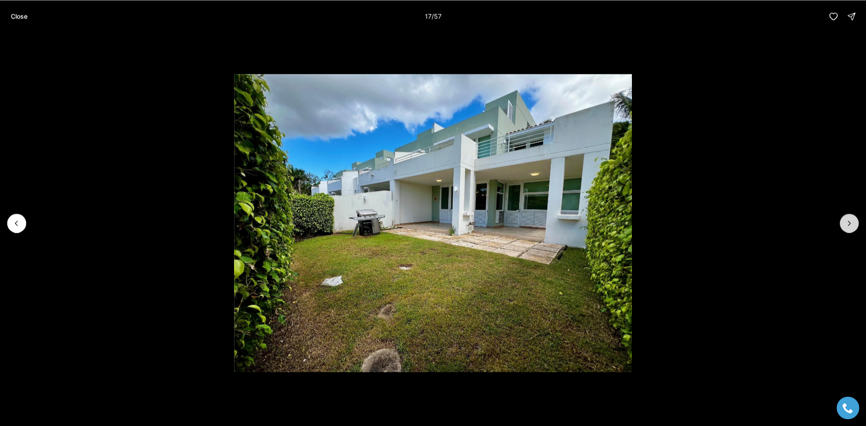
click at [844, 222] on button "Next slide" at bounding box center [849, 223] width 19 height 19
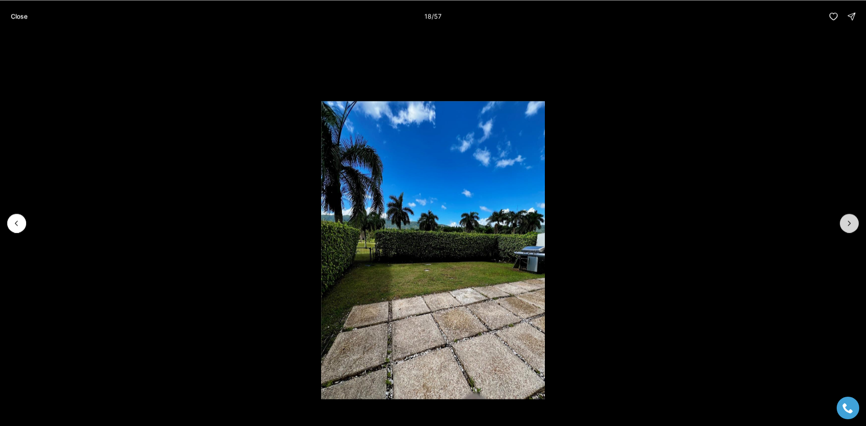
click at [844, 222] on button "Next slide" at bounding box center [849, 223] width 19 height 19
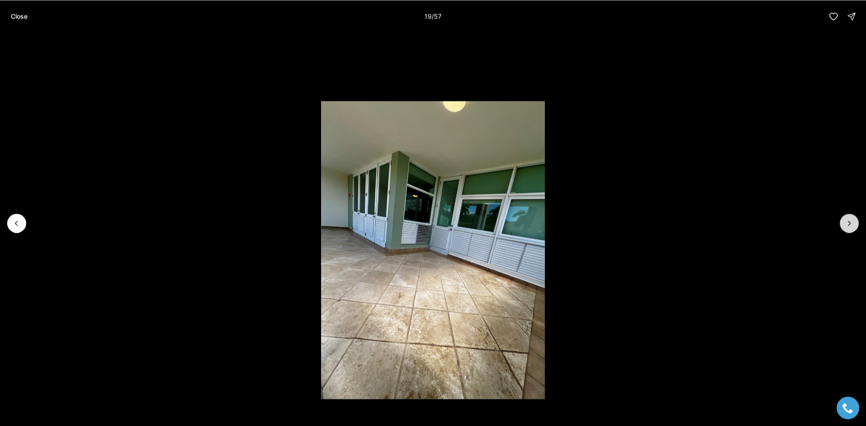
click at [844, 222] on button "Next slide" at bounding box center [849, 223] width 19 height 19
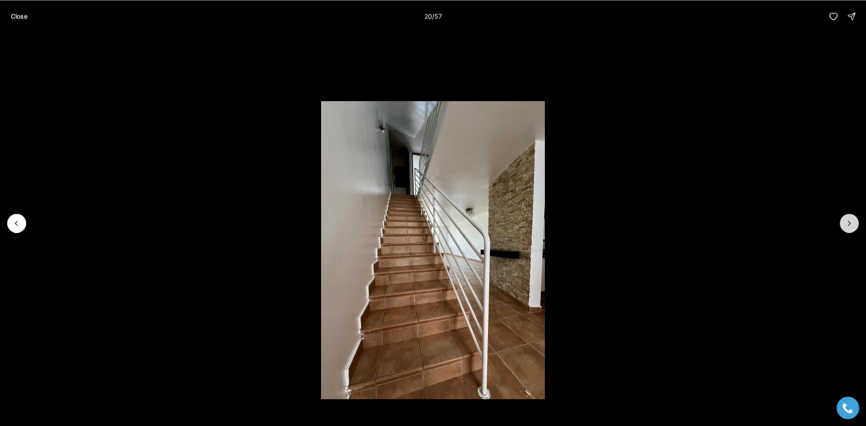
click at [844, 222] on button "Next slide" at bounding box center [849, 223] width 19 height 19
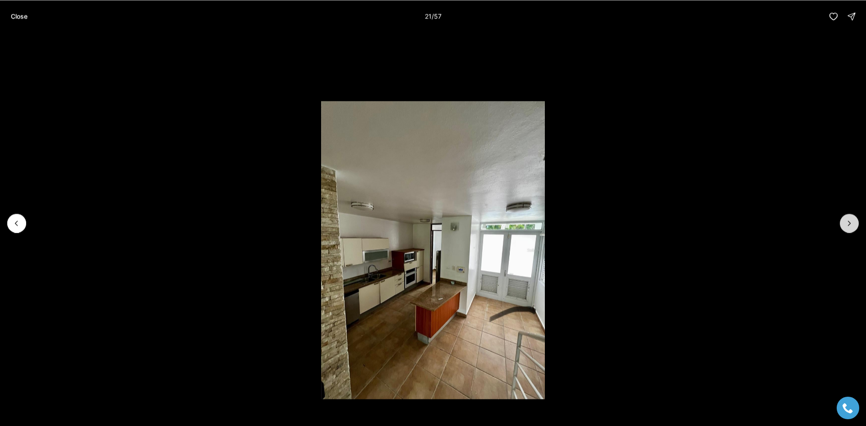
click at [844, 222] on button "Next slide" at bounding box center [849, 223] width 19 height 19
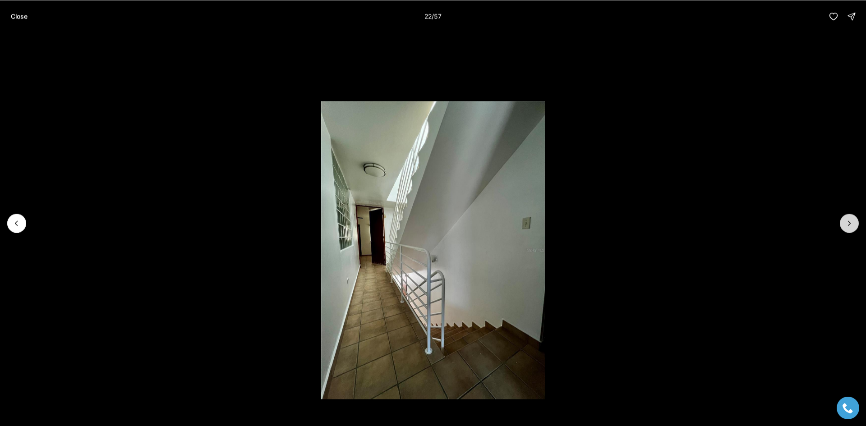
click at [844, 222] on button "Next slide" at bounding box center [849, 223] width 19 height 19
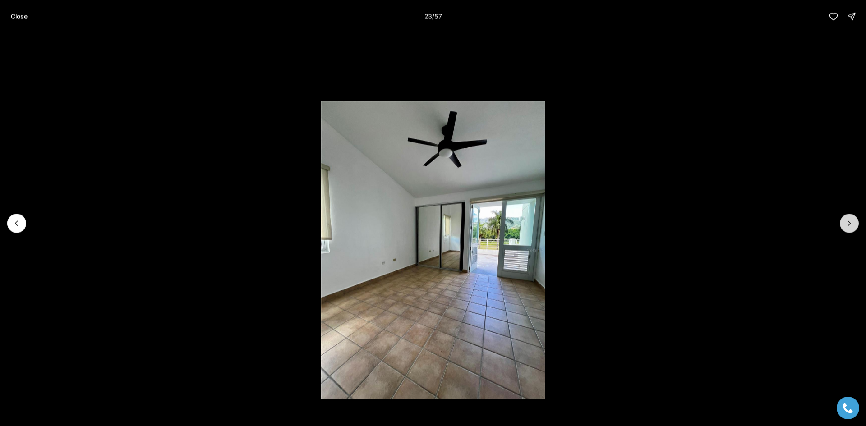
click at [844, 222] on button "Next slide" at bounding box center [849, 223] width 19 height 19
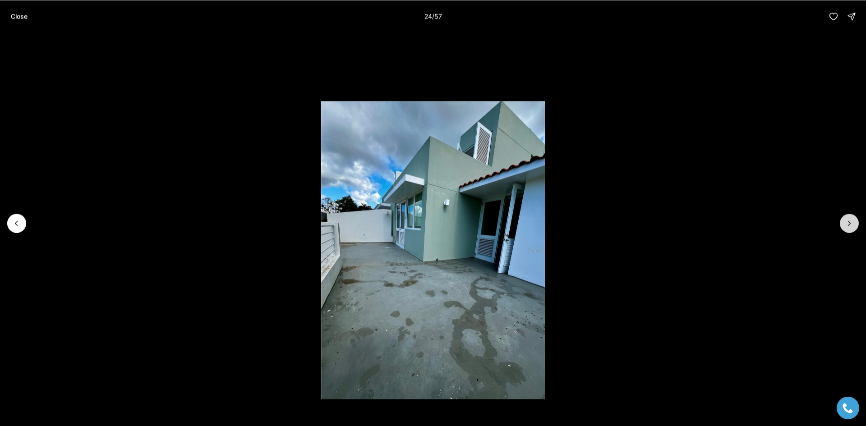
click at [844, 222] on button "Next slide" at bounding box center [849, 223] width 19 height 19
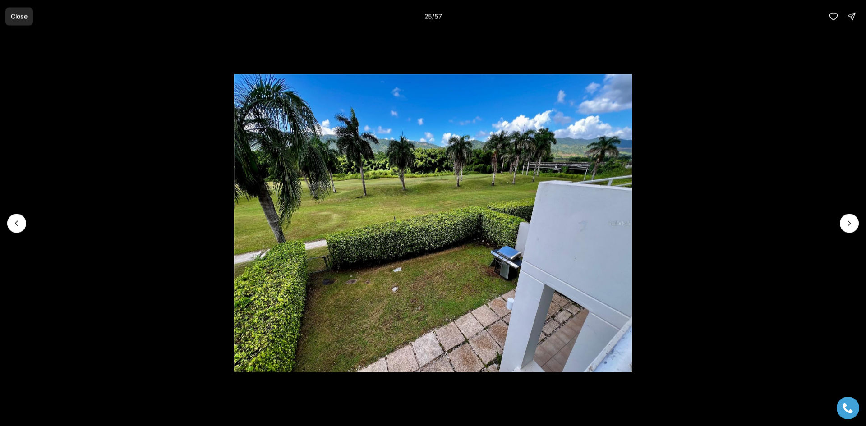
click at [16, 16] on p "Close" at bounding box center [19, 16] width 17 height 7
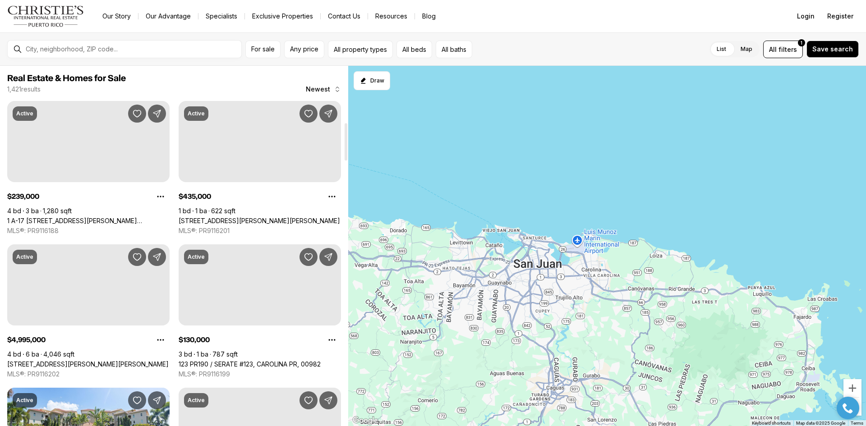
scroll to position [541, 0]
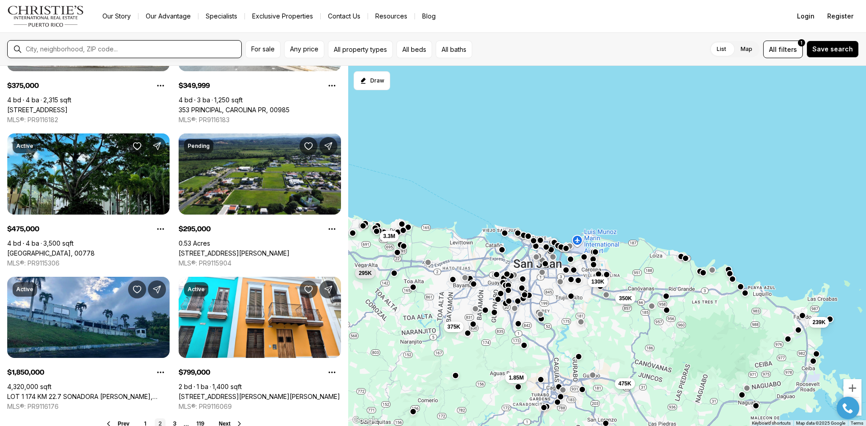
click at [71, 50] on input "text" at bounding box center [132, 49] width 212 height 7
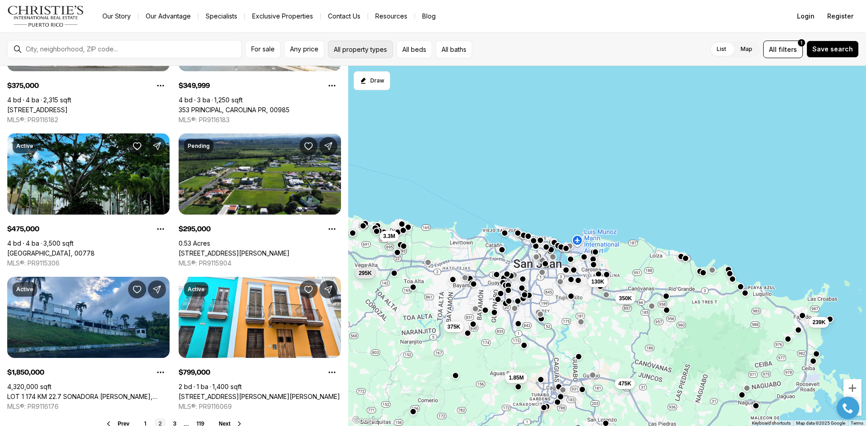
click at [352, 53] on button "All property types" at bounding box center [360, 50] width 65 height 18
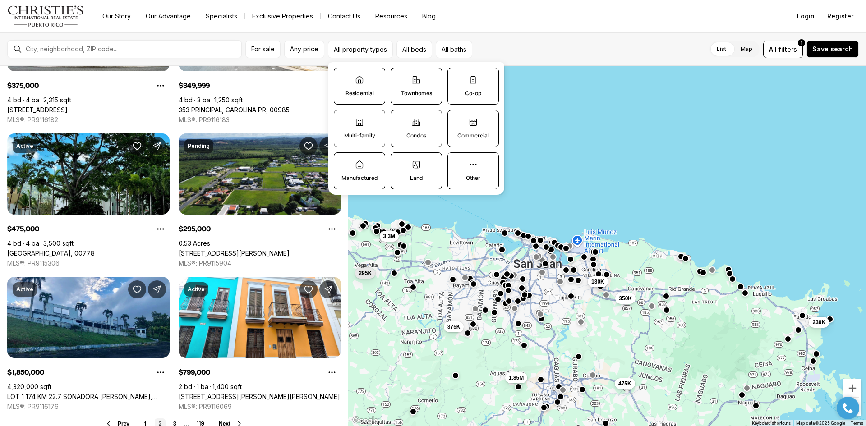
click at [360, 89] on label "Residential" at bounding box center [359, 86] width 51 height 37
click at [343, 77] on button "Residential" at bounding box center [338, 72] width 9 height 9
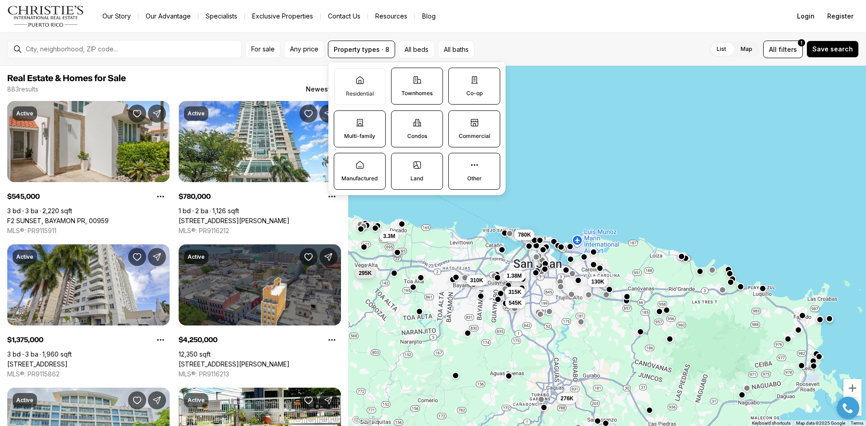
click at [413, 96] on p "Townhomes" at bounding box center [417, 93] width 31 height 7
click at [401, 77] on button "Townhomes" at bounding box center [396, 72] width 9 height 9
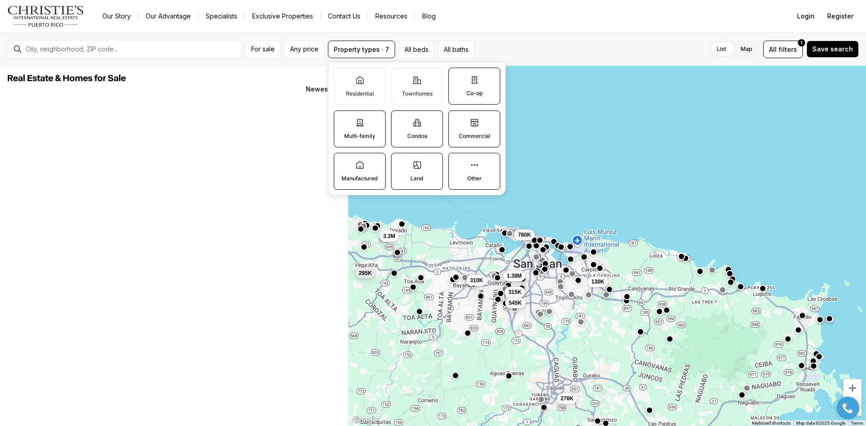
click at [469, 91] on p "Co-op" at bounding box center [475, 93] width 16 height 7
click at [458, 77] on button "Co-op" at bounding box center [453, 72] width 9 height 9
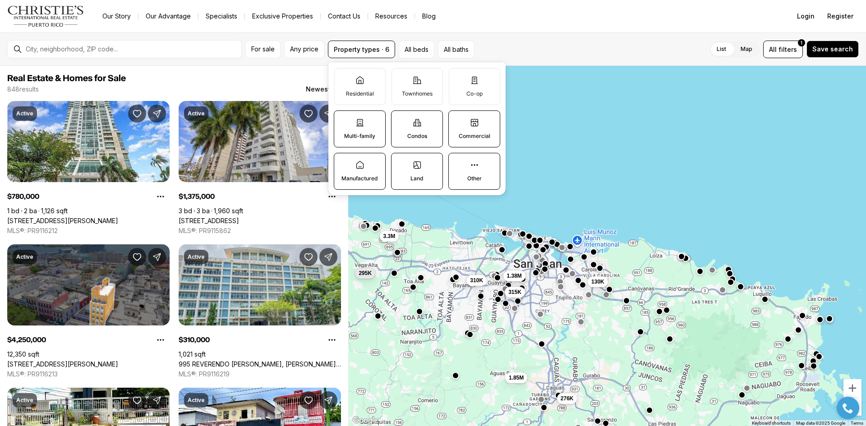
click at [476, 123] on icon at bounding box center [474, 122] width 9 height 9
click at [458, 120] on button "Commercial" at bounding box center [453, 115] width 9 height 9
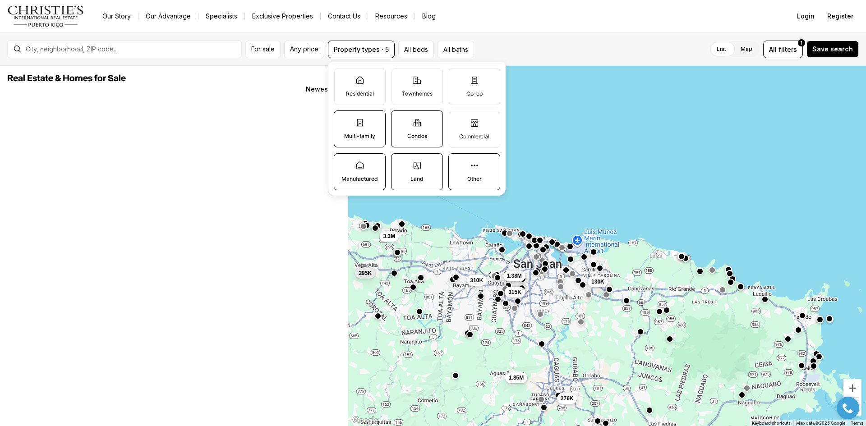
click at [472, 174] on label "Other" at bounding box center [475, 171] width 52 height 37
click at [458, 163] on button "Other" at bounding box center [453, 158] width 9 height 9
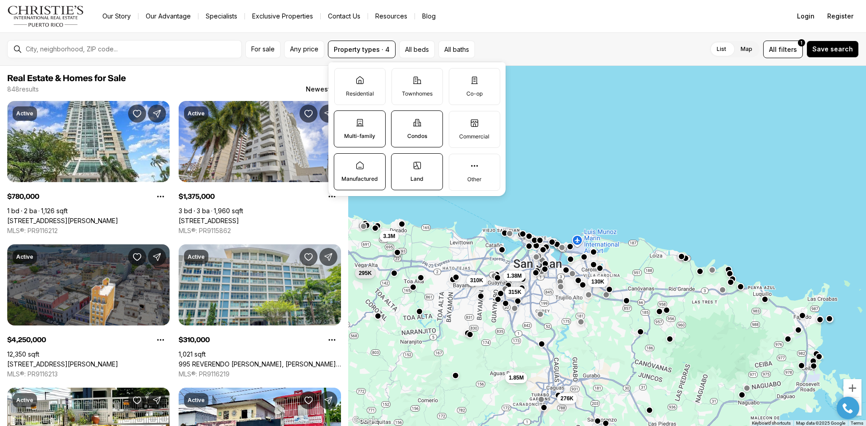
click at [427, 178] on label "Land" at bounding box center [417, 171] width 52 height 37
click at [401, 163] on button "Land" at bounding box center [396, 158] width 9 height 9
click at [415, 126] on icon at bounding box center [417, 123] width 8 height 7
click at [401, 120] on button "Condos" at bounding box center [396, 115] width 9 height 9
click at [342, 127] on label "Multi-family" at bounding box center [360, 129] width 52 height 37
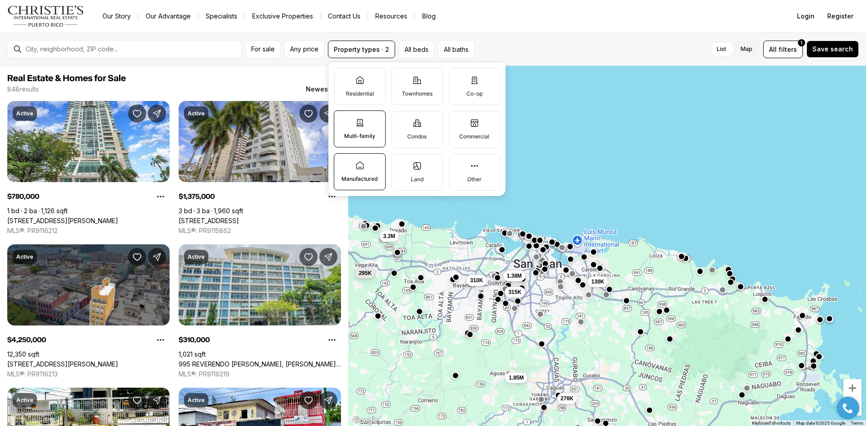
click at [342, 120] on button "Multi-family" at bounding box center [338, 115] width 9 height 9
click at [341, 169] on label "Manufactured" at bounding box center [360, 171] width 52 height 37
click at [341, 163] on button "Manufactured" at bounding box center [338, 158] width 9 height 9
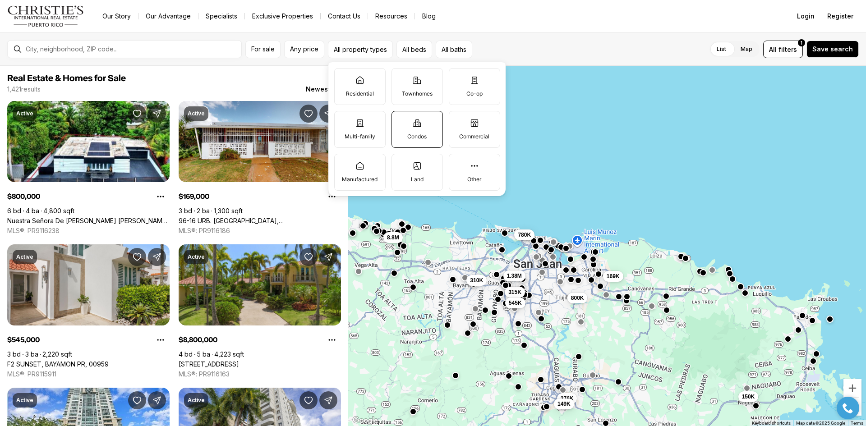
click at [422, 123] on label "Condos" at bounding box center [417, 129] width 51 height 37
click at [401, 120] on button "Condos" at bounding box center [396, 115] width 9 height 9
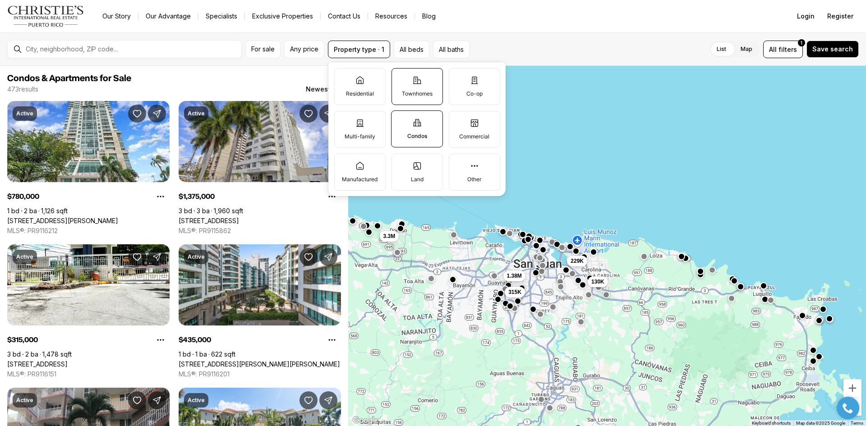
click at [424, 89] on label "Townhomes" at bounding box center [417, 86] width 51 height 37
click at [401, 78] on button "Townhomes" at bounding box center [396, 73] width 9 height 9
